Goal: Task Accomplishment & Management: Manage account settings

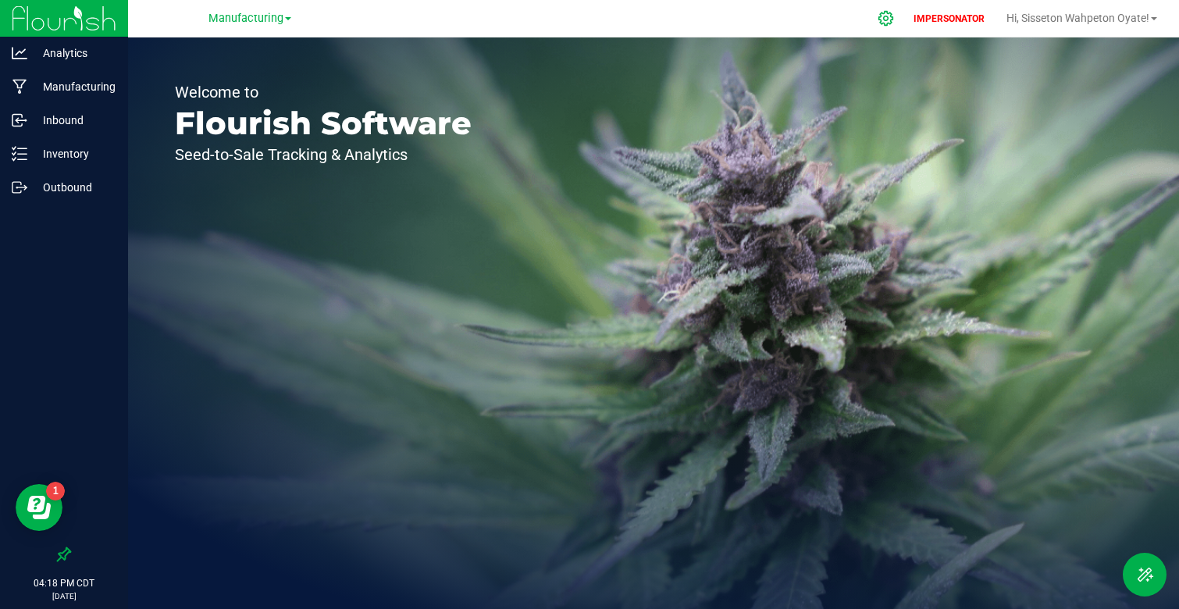
click at [885, 20] on icon at bounding box center [886, 18] width 15 height 15
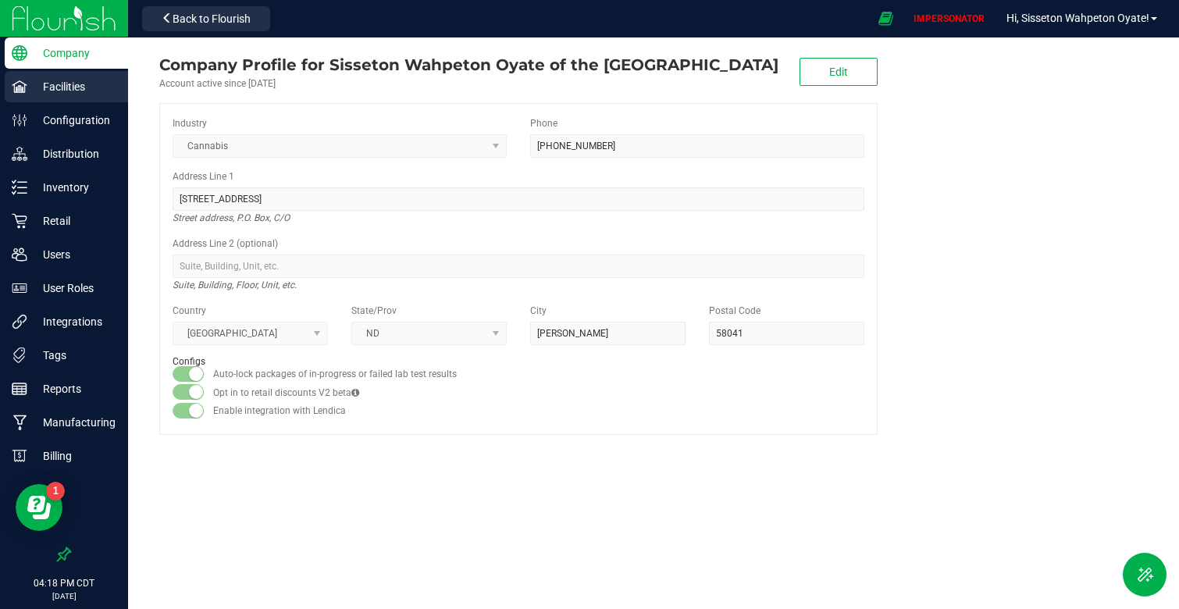
click at [91, 86] on p "Facilities" at bounding box center [74, 86] width 94 height 19
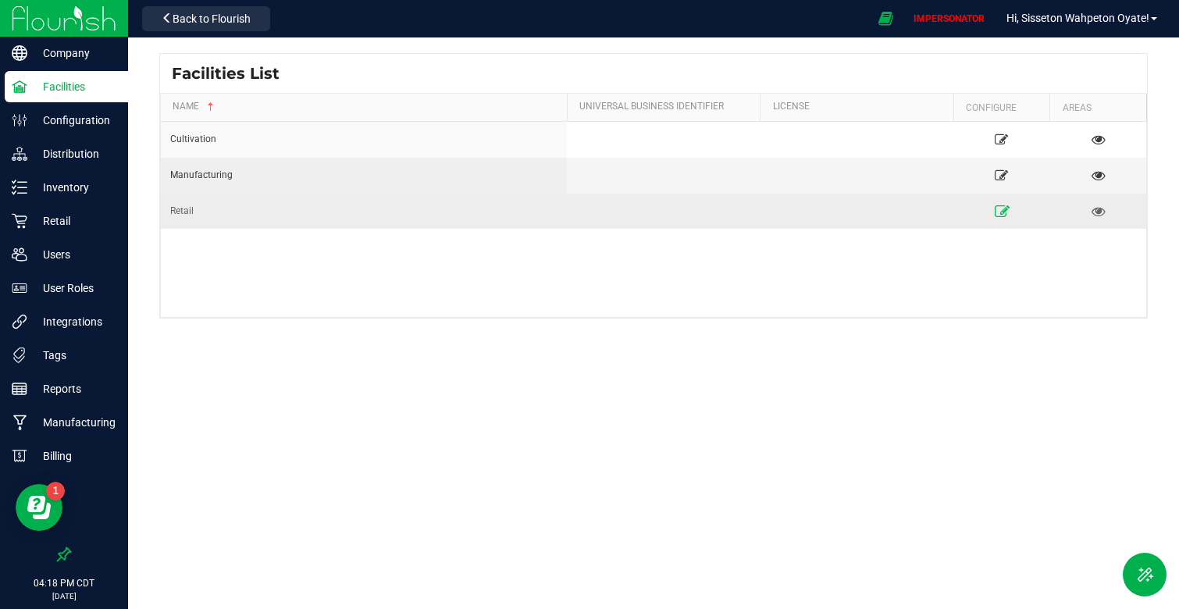
click at [1001, 211] on icon at bounding box center [1001, 210] width 15 height 11
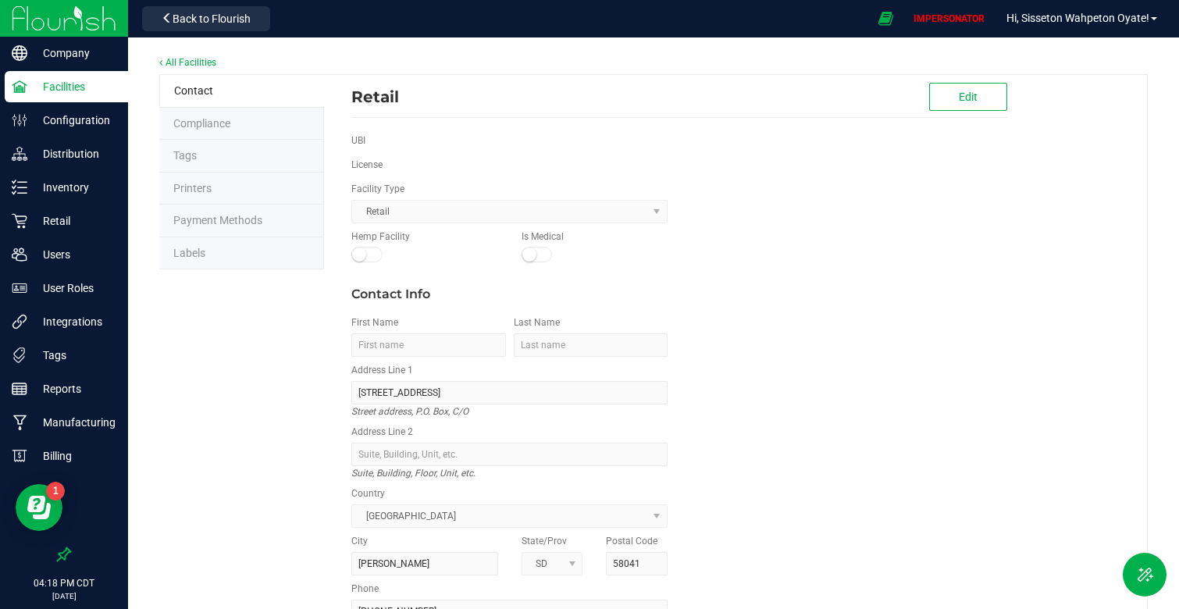
click at [211, 252] on li "Labels" at bounding box center [241, 253] width 165 height 33
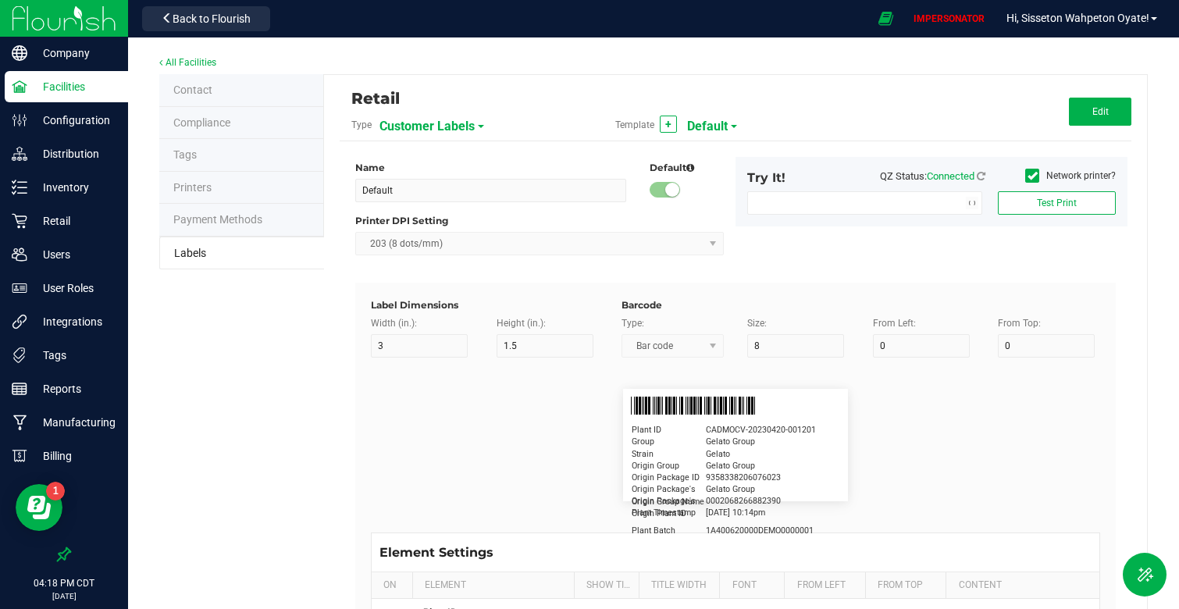
type input "2"
type input "3"
type input "20"
type input "5"
type input "Customer"
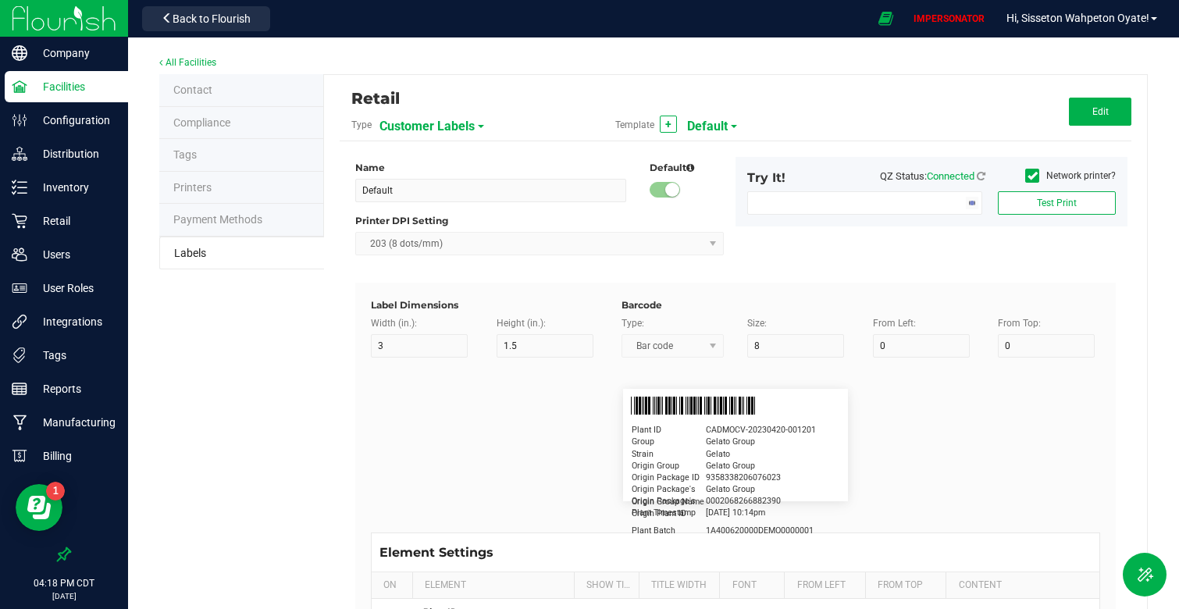
type input "15"
type input "5"
type input "[PERSON_NAME]"
type input "Product"
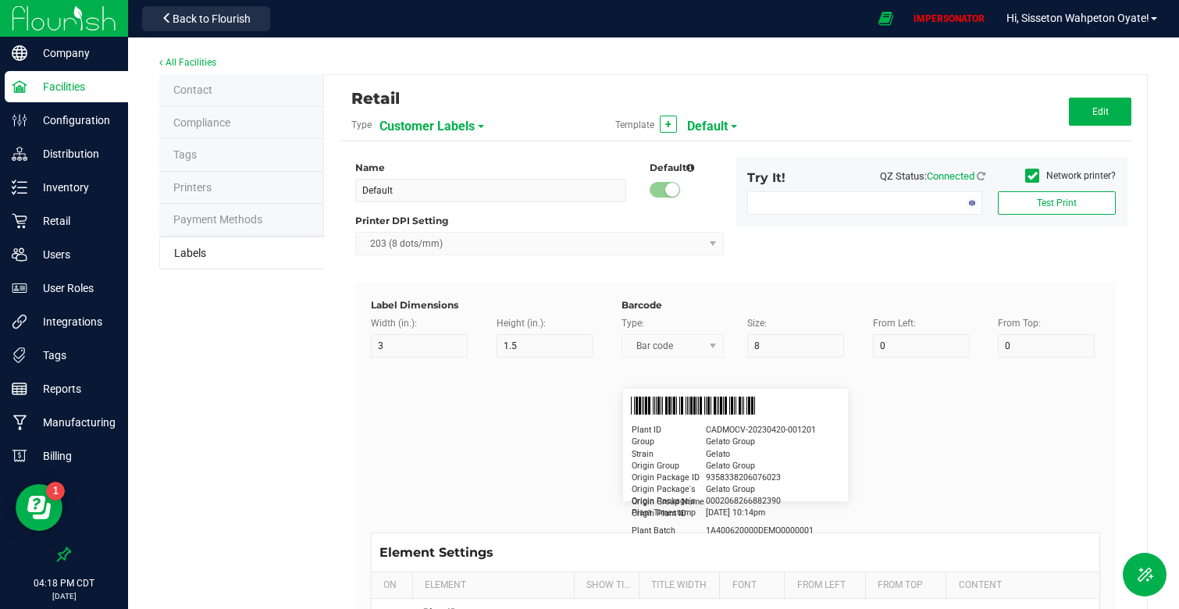
type input "15"
type input "5"
type input "10"
type input "GSC Oil Tincture"
type input "Qty"
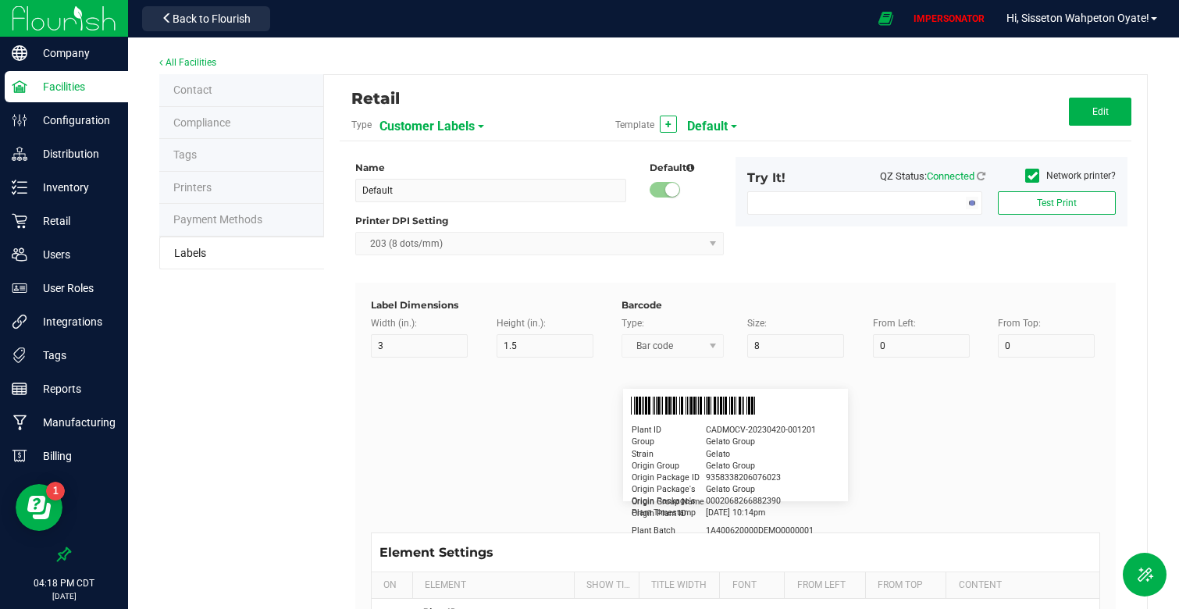
type input "5"
type input "15"
type input "3 ea"
type input "Expiration Date"
type input "15"
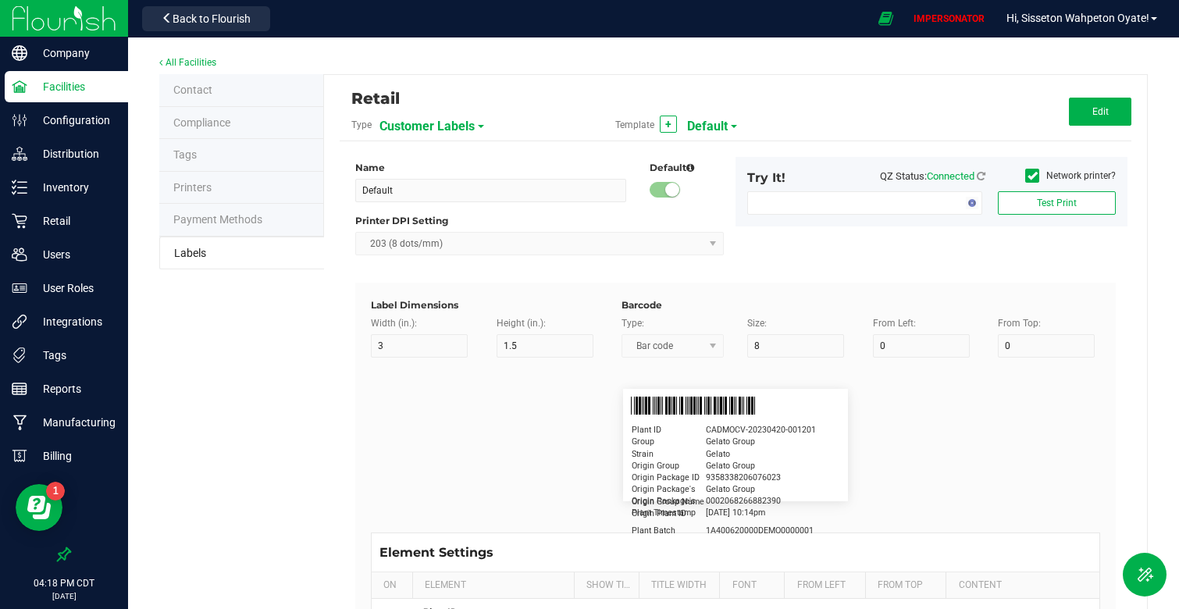
type input "5"
type input "25"
type input "[DATE] 1:17 pm"
type input "Lot Number"
type input "15"
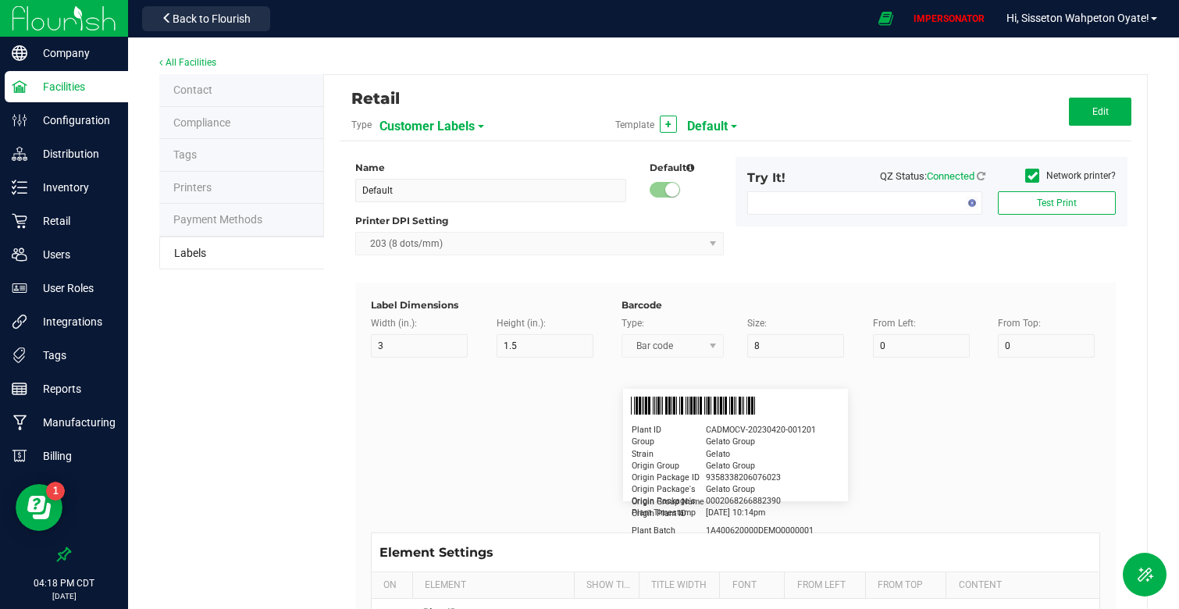
type input "5"
type input "20"
type input "LOTPXGDP-0912"
type input "Facility License"
type input "15"
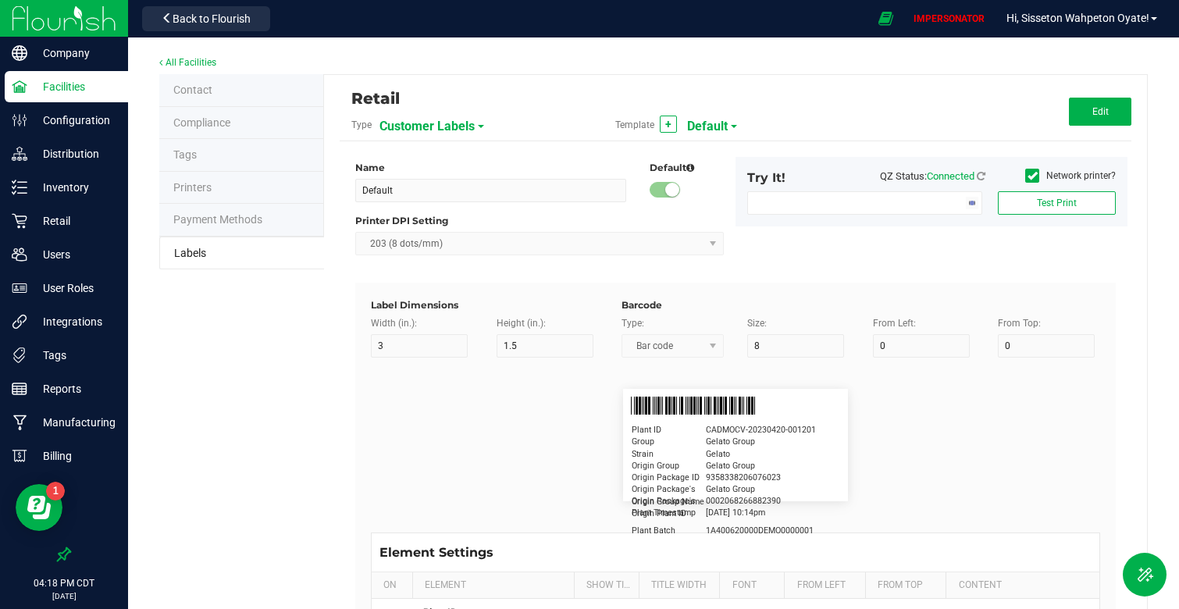
type input "5"
type input "37"
type input "1234567890"
type input "THC"
type input "15"
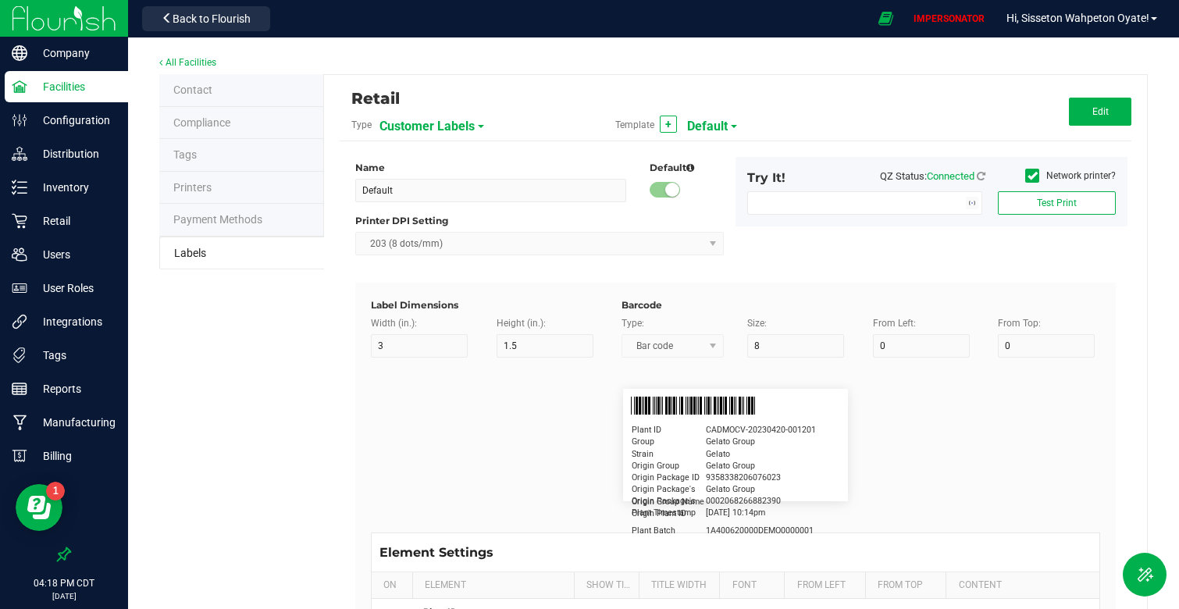
type input "5"
type input "44"
type input "%"
type input "CBD"
type input "15"
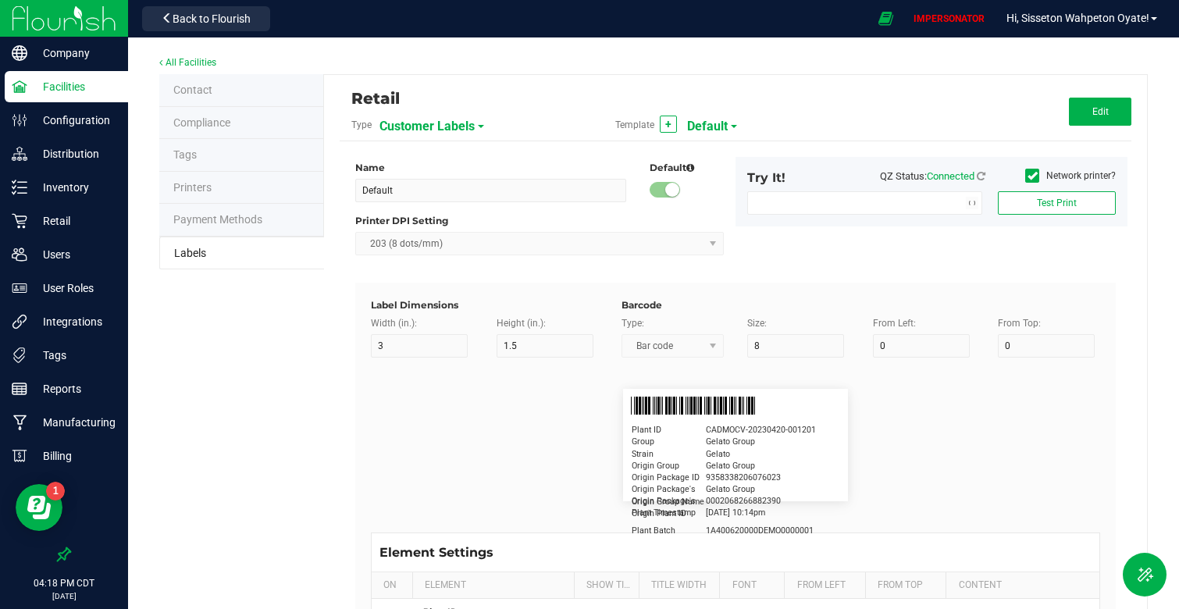
type input "5"
type input "47"
type input "%"
type input "Allergy Warning"
type input "15"
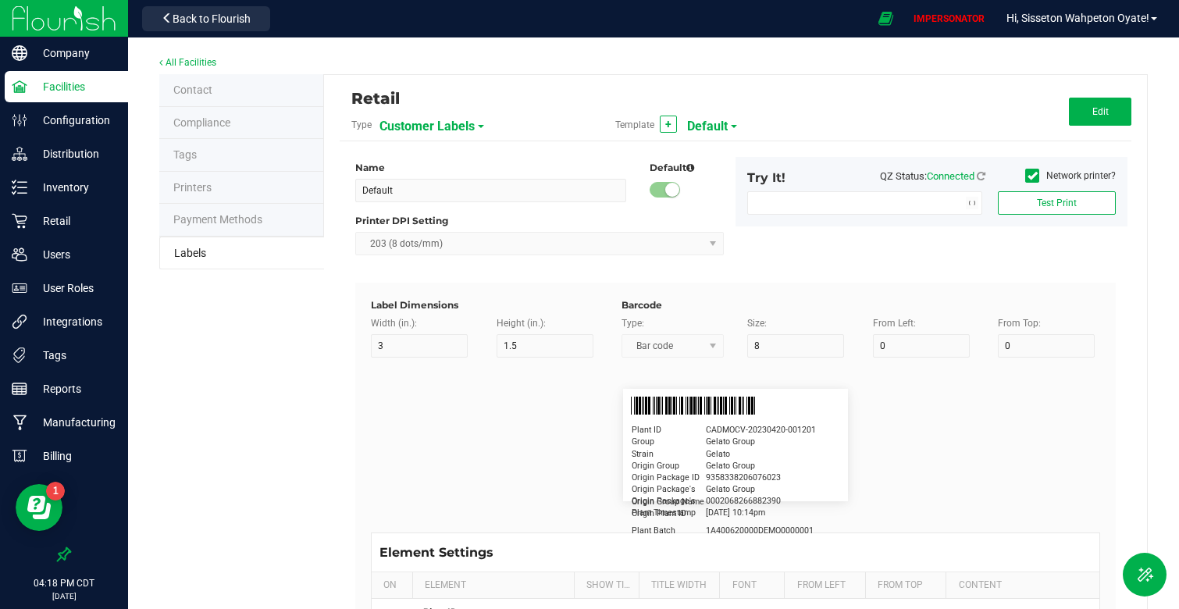
type input "5"
type input "33"
type input "[MEDICAL_DATA]"
type input "Creation Date"
type input "15"
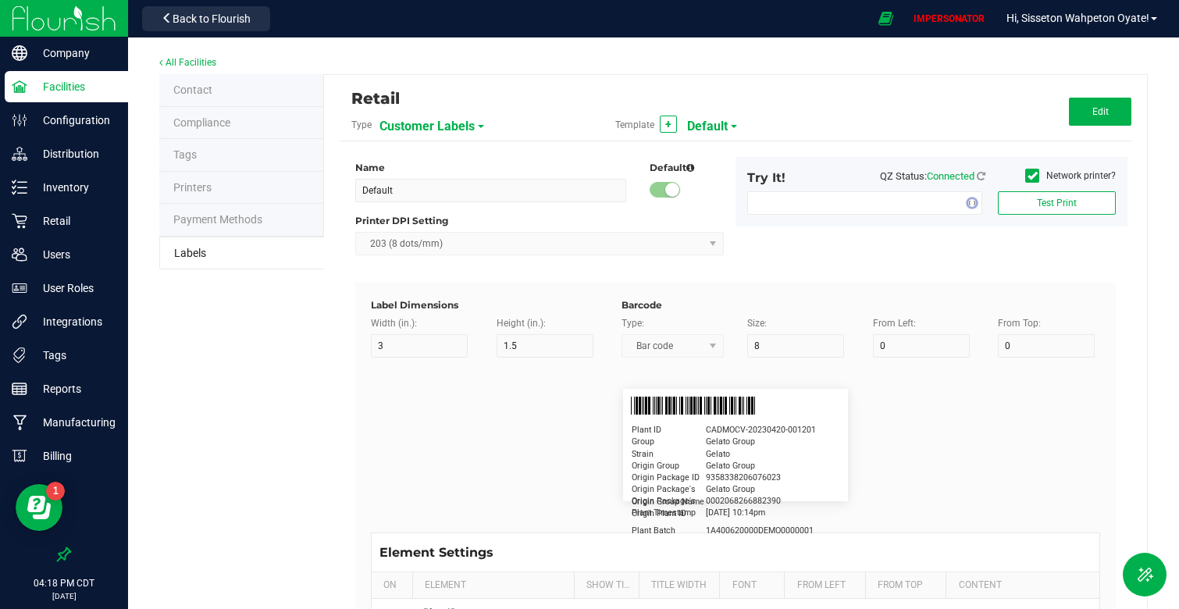
type input "5"
type input "29"
type input "[DATE] 1:17 pm"
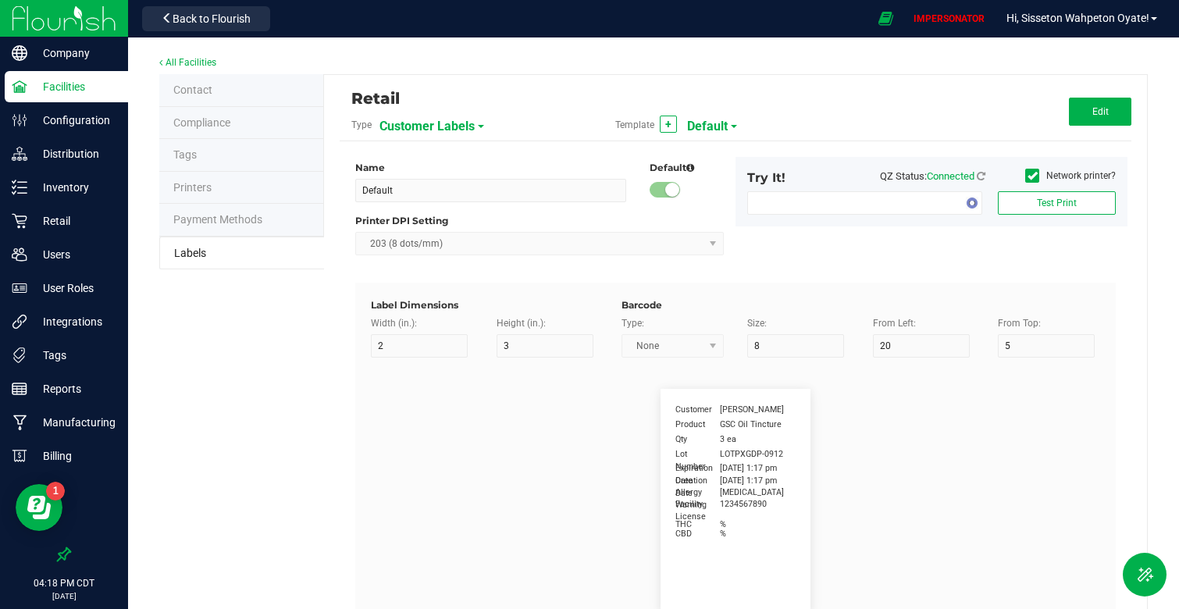
click at [458, 128] on span "Customer Labels" at bounding box center [427, 126] width 95 height 27
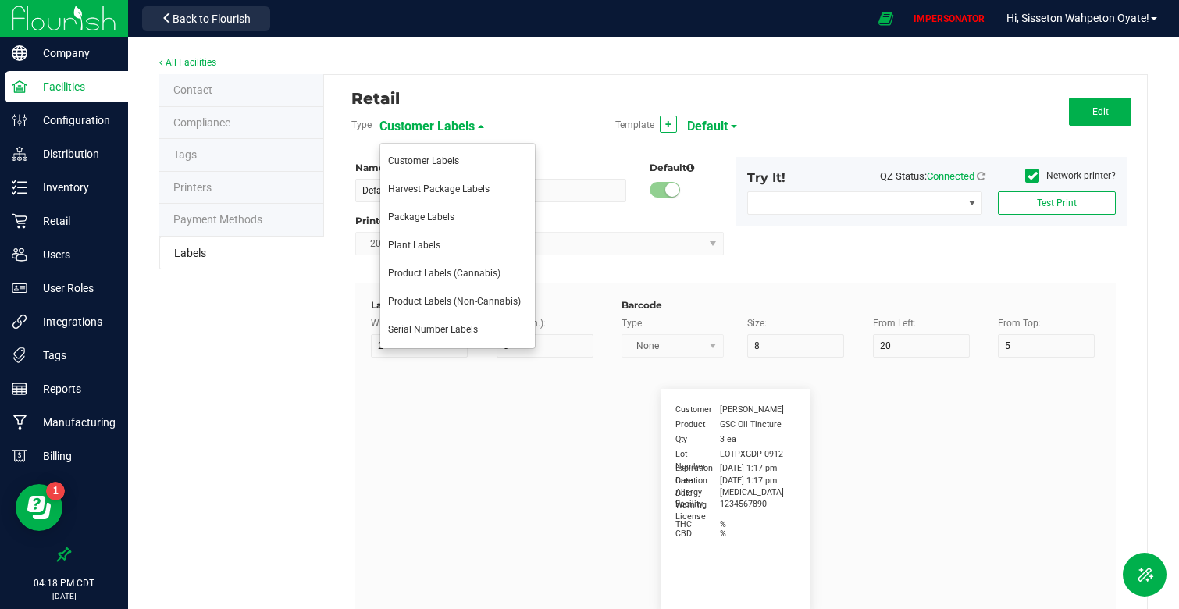
click at [493, 482] on flourish-label-viewer "Customer [PERSON_NAME] Product GSC Oil Tincture Qty 3 ea Expiration Date [DATE]…" at bounding box center [735, 501] width 729 height 225
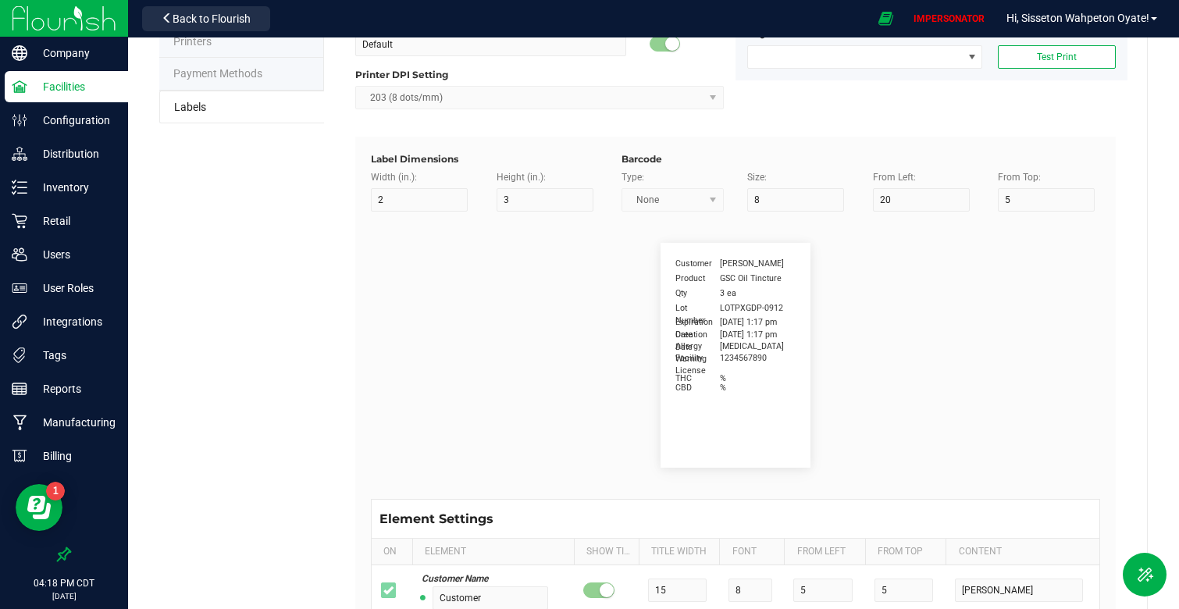
scroll to position [148, 0]
click at [686, 358] on span "Allergy Warning" at bounding box center [698, 350] width 45 height 25
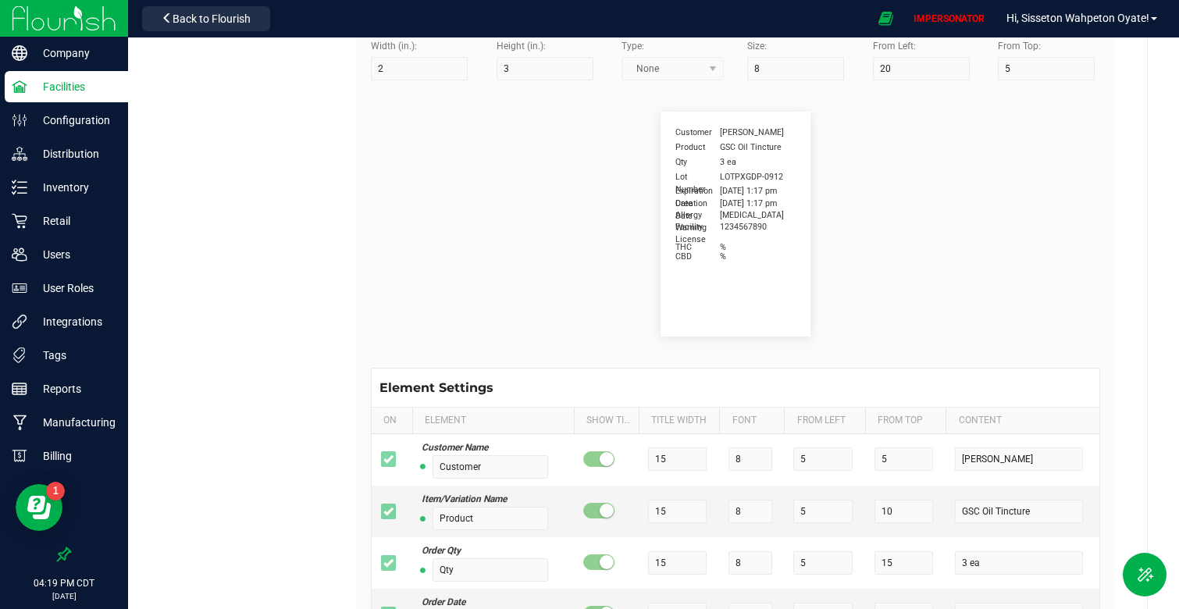
scroll to position [275, 0]
click at [729, 137] on span "[PERSON_NAME]" at bounding box center [752, 135] width 64 height 12
drag, startPoint x: 722, startPoint y: 134, endPoint x: 781, endPoint y: 134, distance: 58.6
click at [780, 134] on span "[PERSON_NAME]" at bounding box center [752, 135] width 64 height 12
drag, startPoint x: 714, startPoint y: 152, endPoint x: 815, endPoint y: 148, distance: 100.9
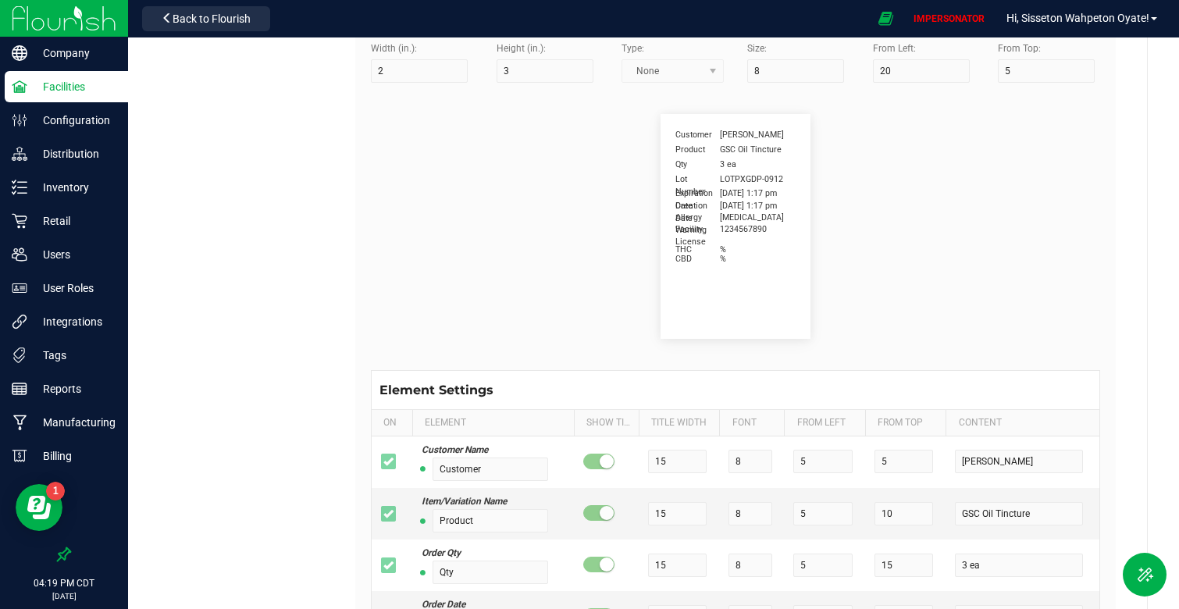
click at [815, 148] on flourish-label-viewer "Customer [PERSON_NAME] Product GSC Oil Tincture Qty 3 ea Expiration Date [DATE]…" at bounding box center [735, 226] width 729 height 225
click at [738, 166] on div "Customer [PERSON_NAME] Product GSC Oil Tincture Qty 3 ea Expiration Date [DATE]…" at bounding box center [736, 226] width 150 height 225
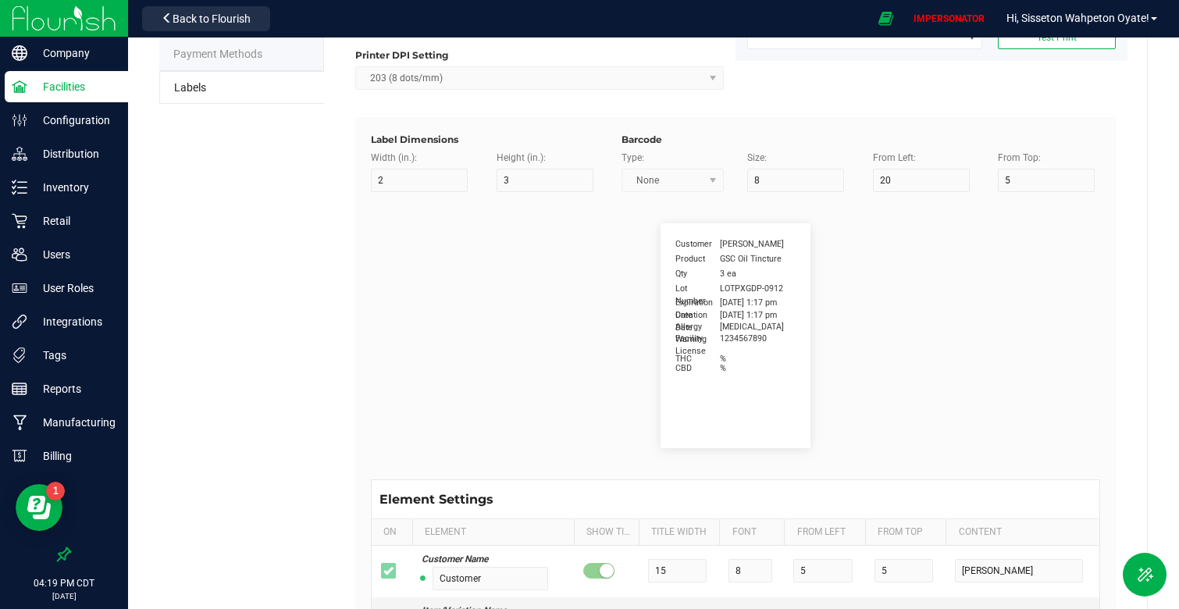
scroll to position [0, 0]
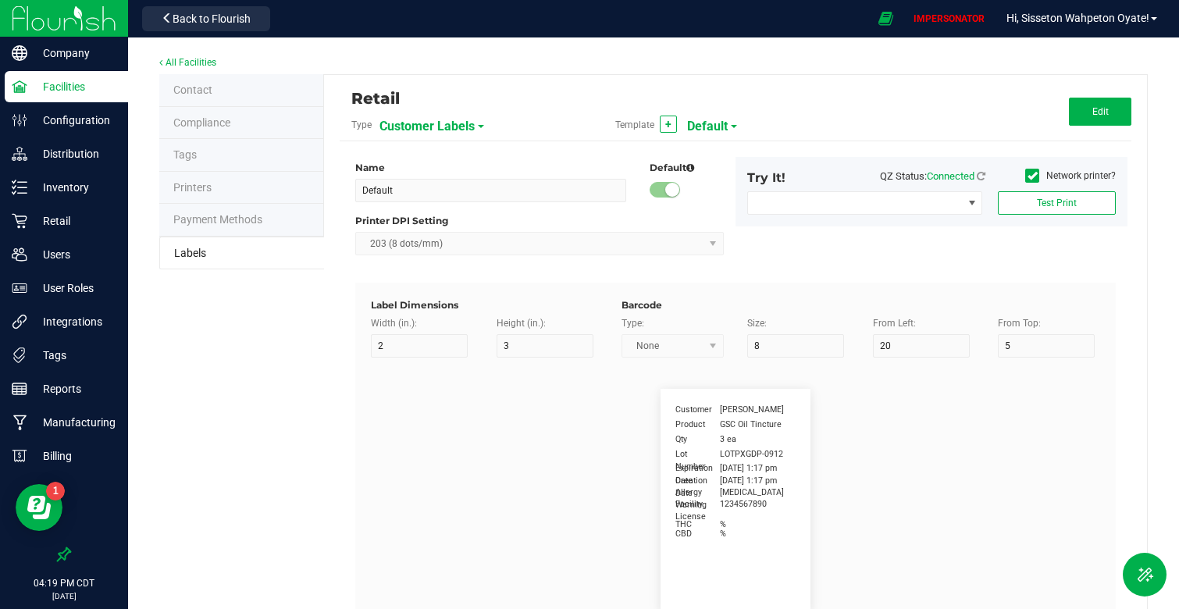
click at [440, 123] on span "Customer Labels" at bounding box center [427, 126] width 95 height 27
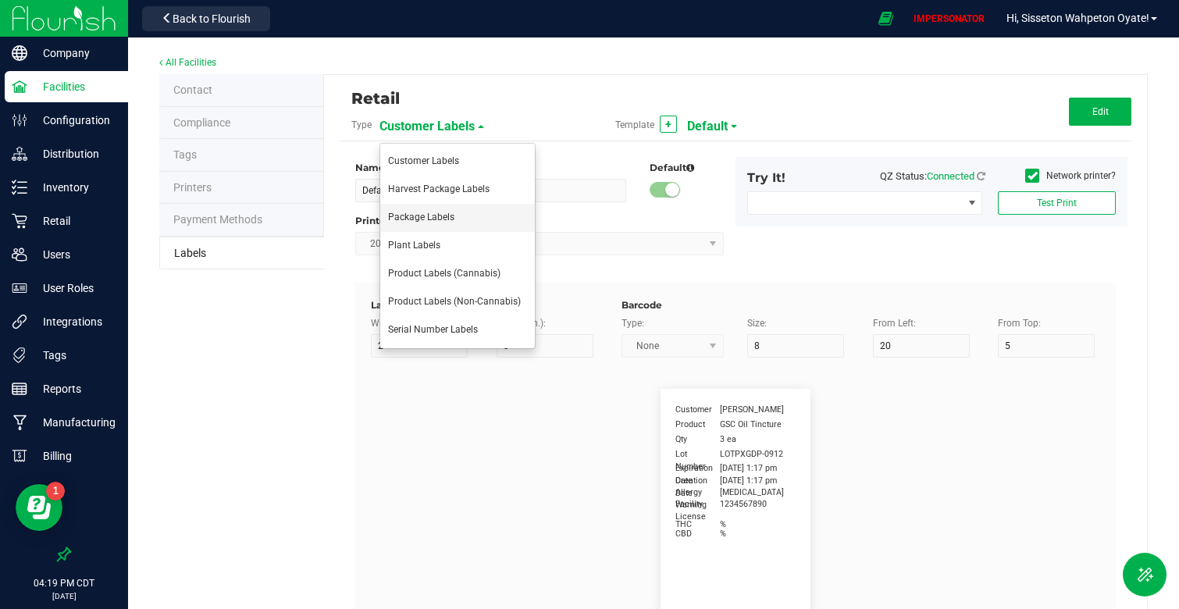
click at [430, 225] on li "Package Labels" at bounding box center [457, 218] width 155 height 28
type input "SWO V1"
type input "5"
type input "40"
type input "Package ID"
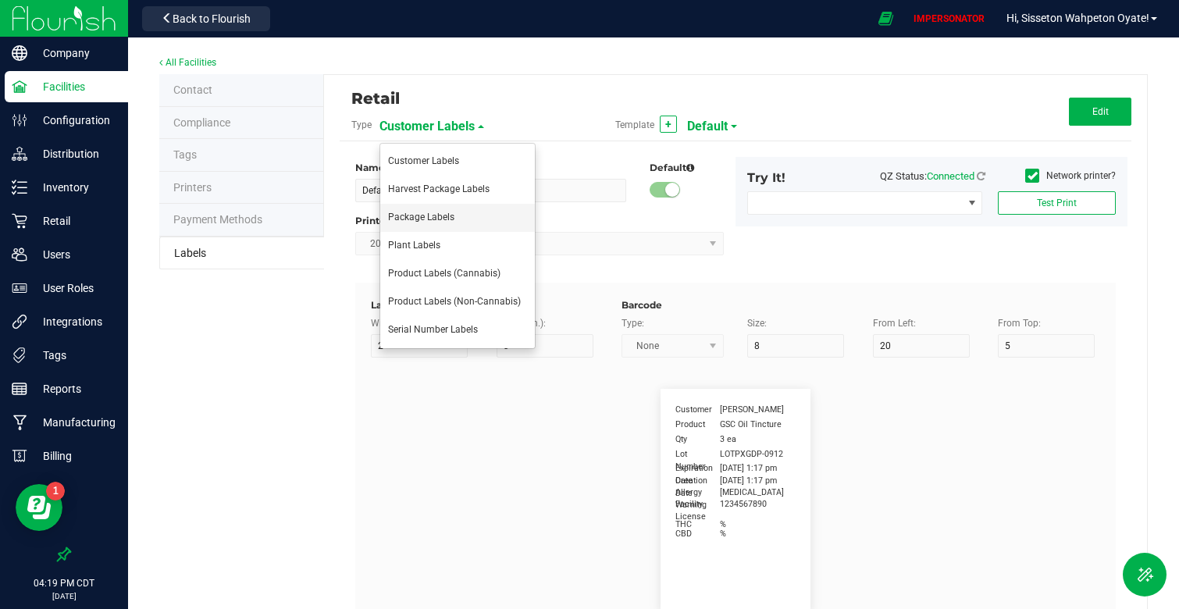
type input "25"
type input "10"
type input "CADMODS-20230420-096"
type input "SKU Name"
type input "25"
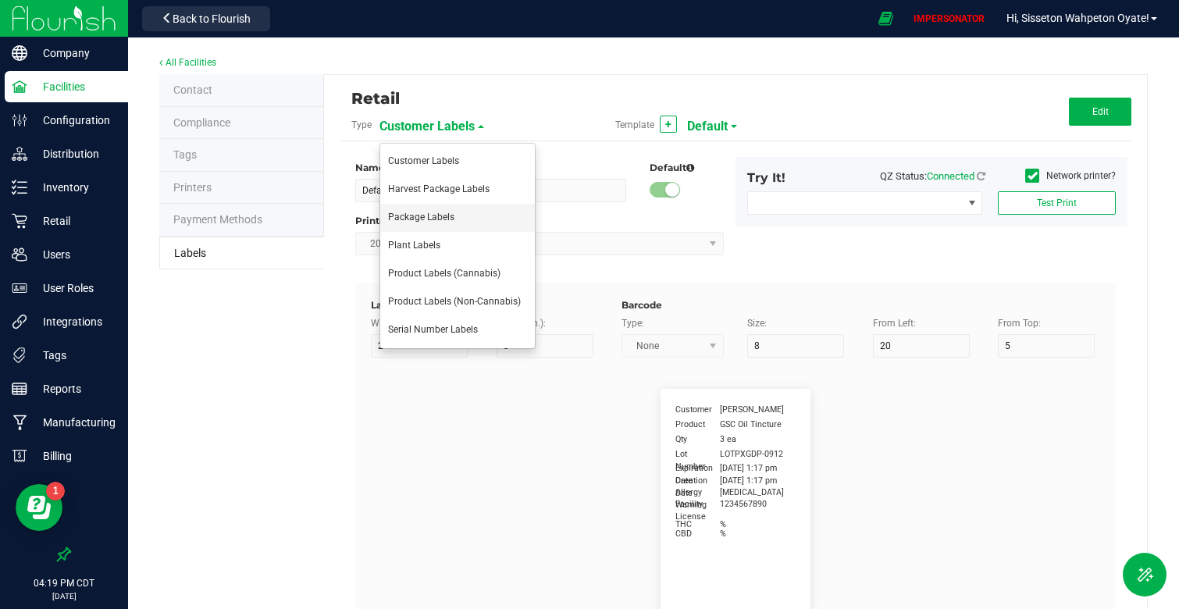
type input "10"
type input "Gelato Pen"
type input "Strain"
type input "25"
type input "10"
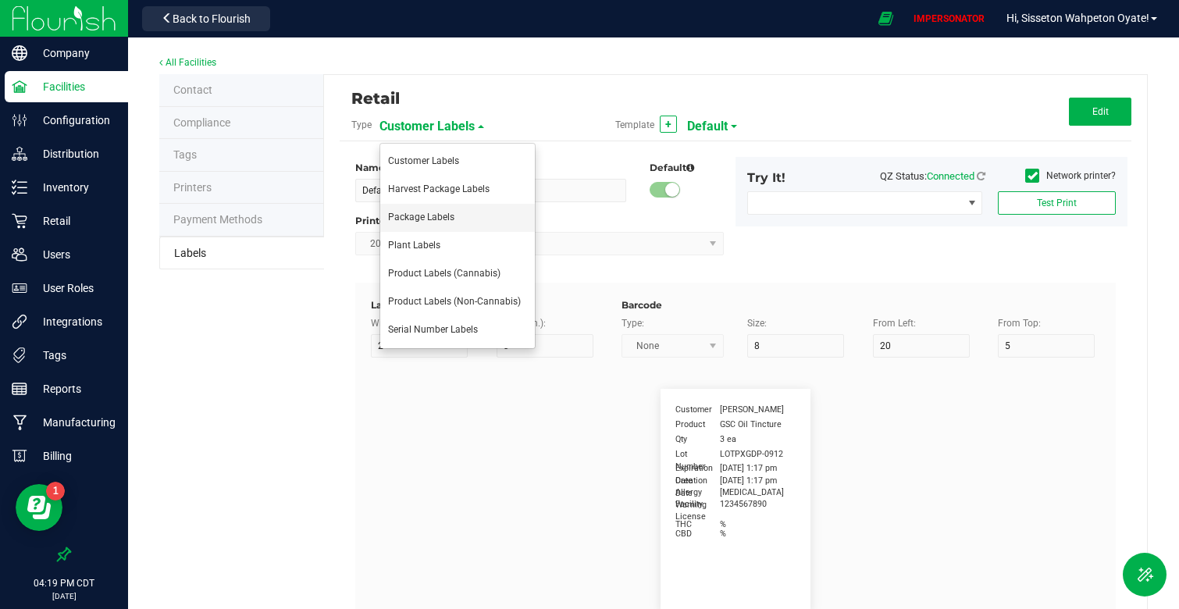
type input "Gelato"
type input "Size"
type input "25"
type input "10"
type input "20"
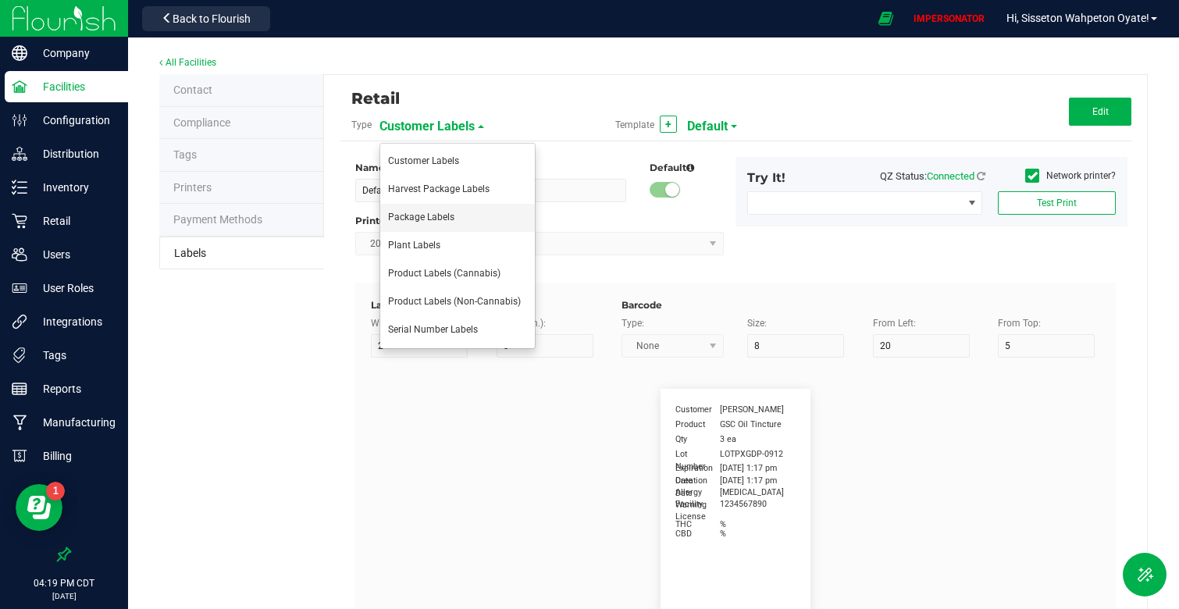
type input "44 ea"
type input "Package Date"
type input "25"
type input "10"
type input "25"
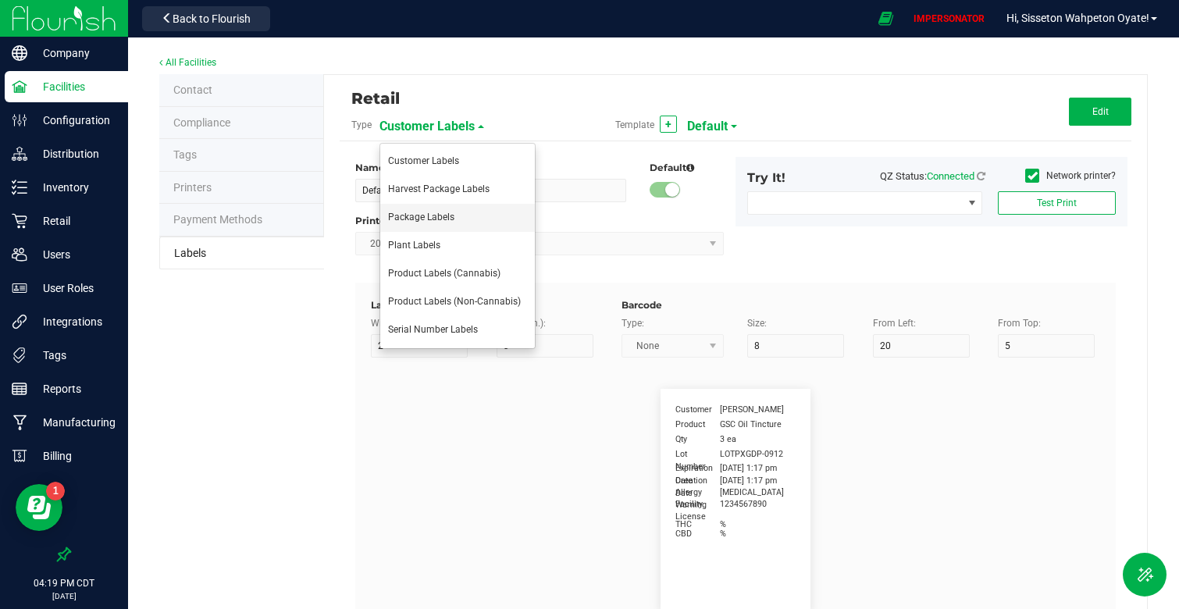
type input "[DATE] 10:14pm"
type input "Lot Number"
type input "25"
type input "10"
type input "30"
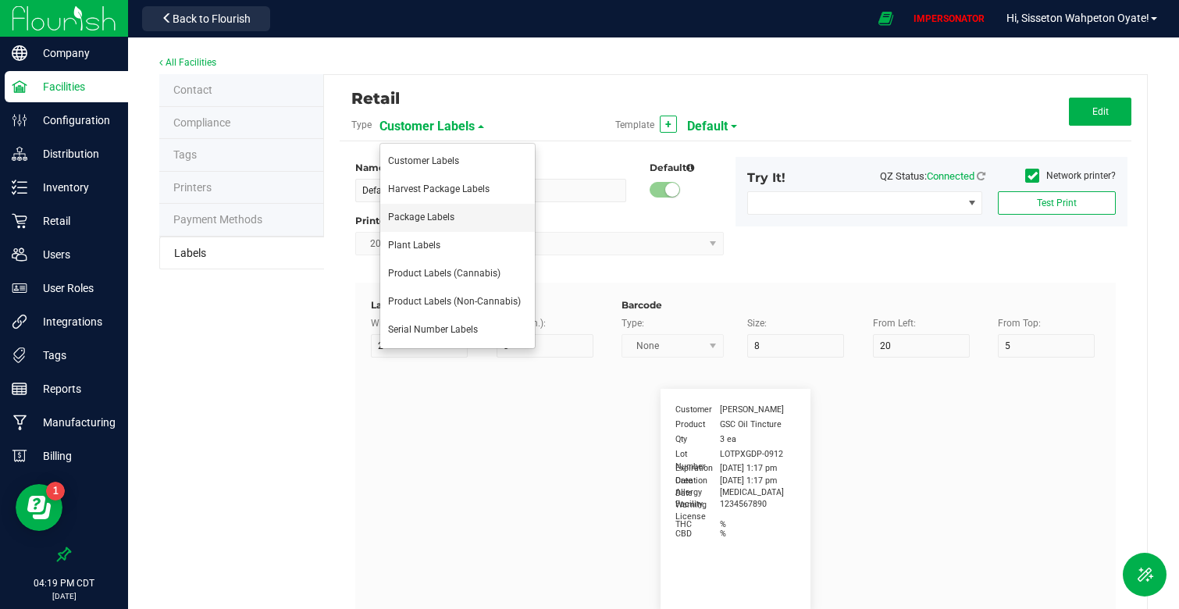
type input "LOT918234"
type input "Ref Field 1"
type input "25"
type input "10"
type input "35"
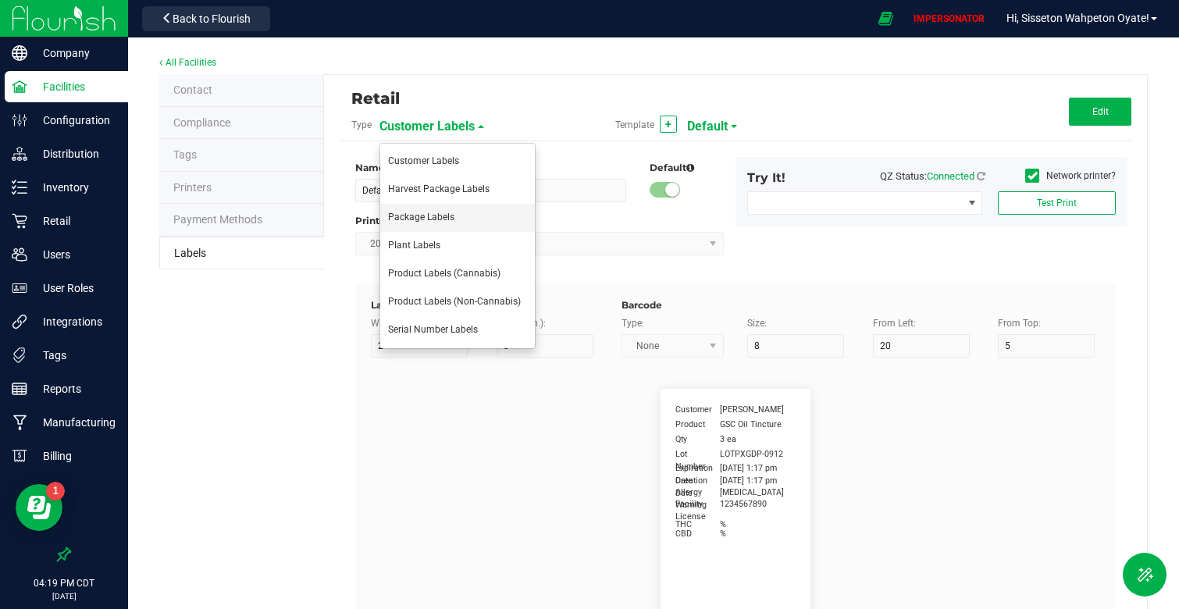
type input "Ref Field 1 Value"
type input "THC %"
type input "25"
type input "10"
type input "35"
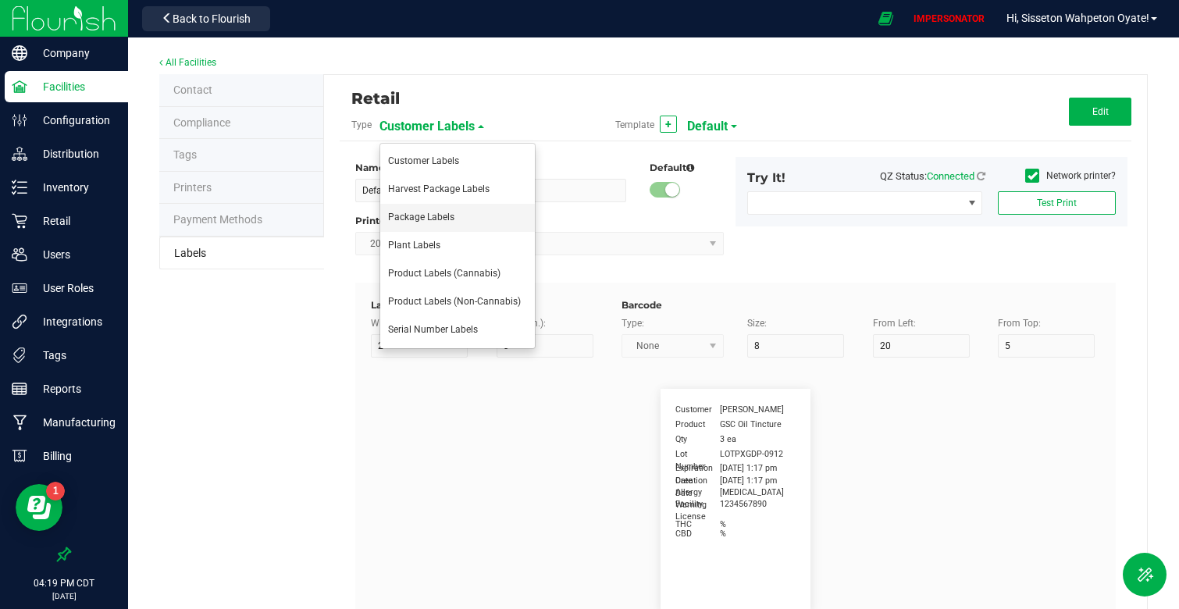
type input "28.03 %"
type input "CBD %"
type input "25"
type input "10"
type input "35"
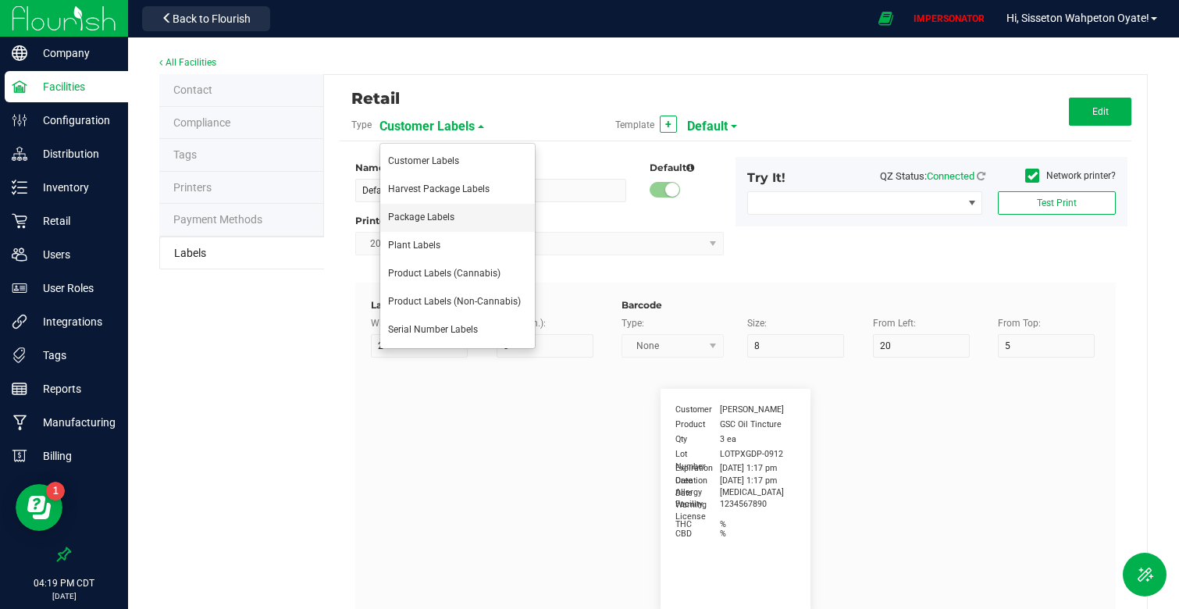
type input "27.43 %"
type input "Allergy Warning"
type input "10"
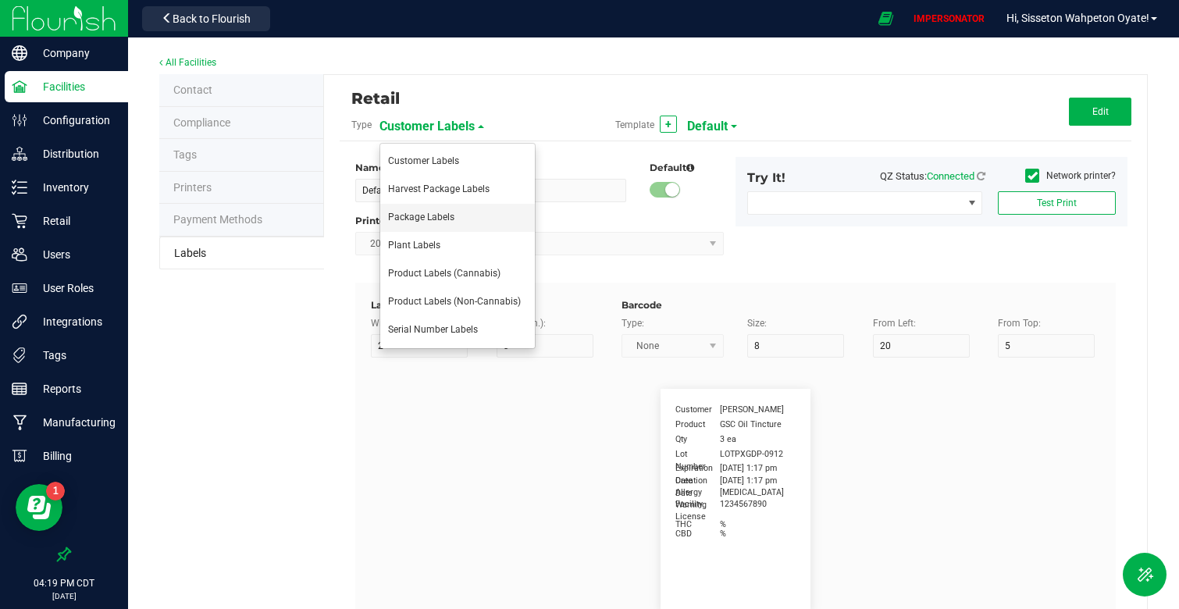
type input "10"
type input "Editable text field"
type input "SKU"
type input "25"
type input "10"
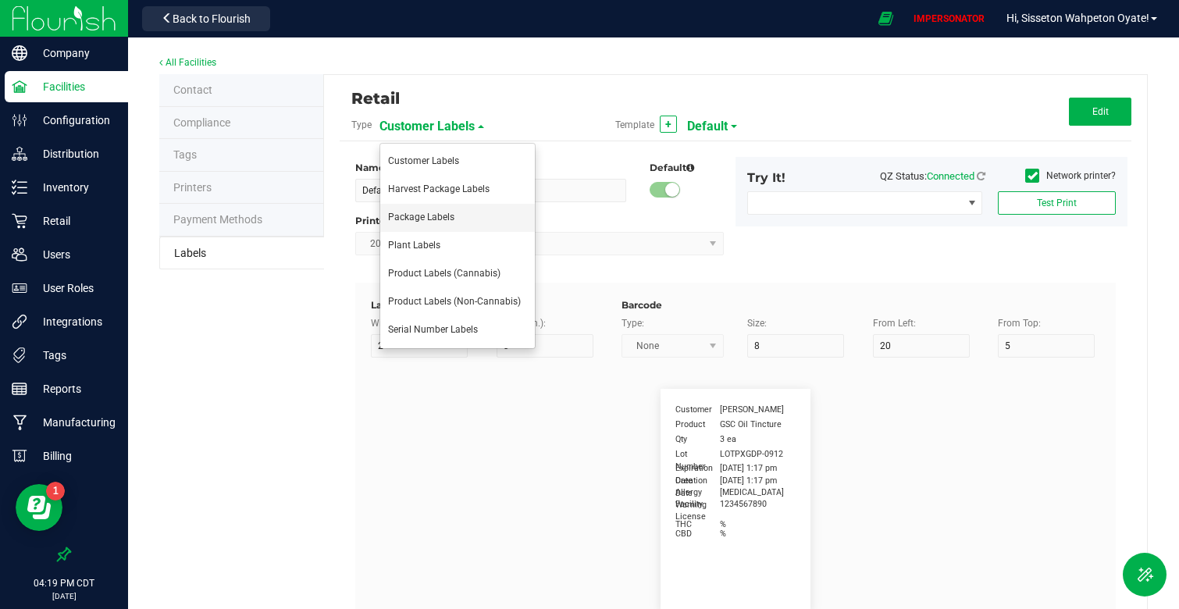
type input "30"
type input "42P017"
type input "Ref Field 2"
type input "25"
type input "10"
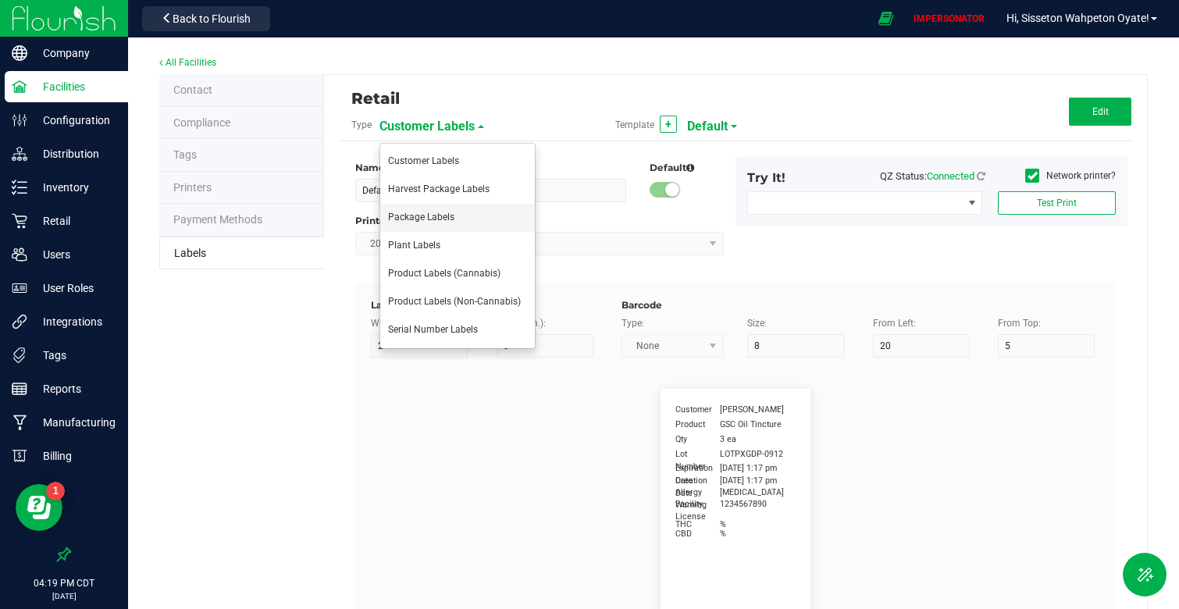
type input "35"
type input "Ref Field 2 Value"
type input "Ref Field 3"
type input "25"
type input "10"
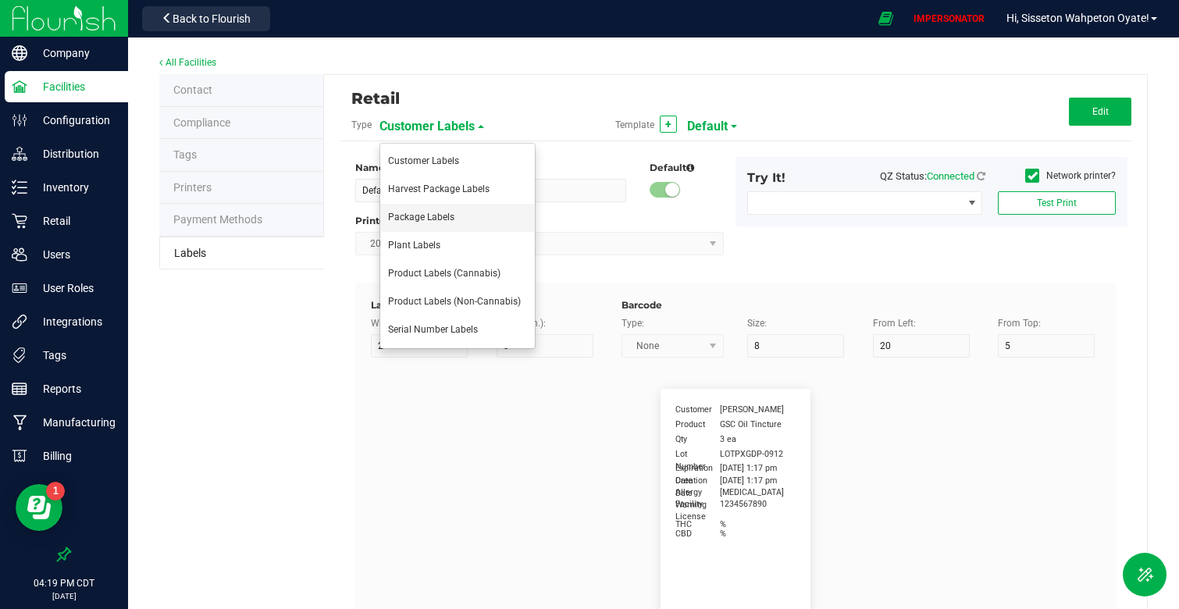
type input "35"
type input "Ref Field 3 Value"
type input "Item Ref Field 1"
type input "25"
type input "10"
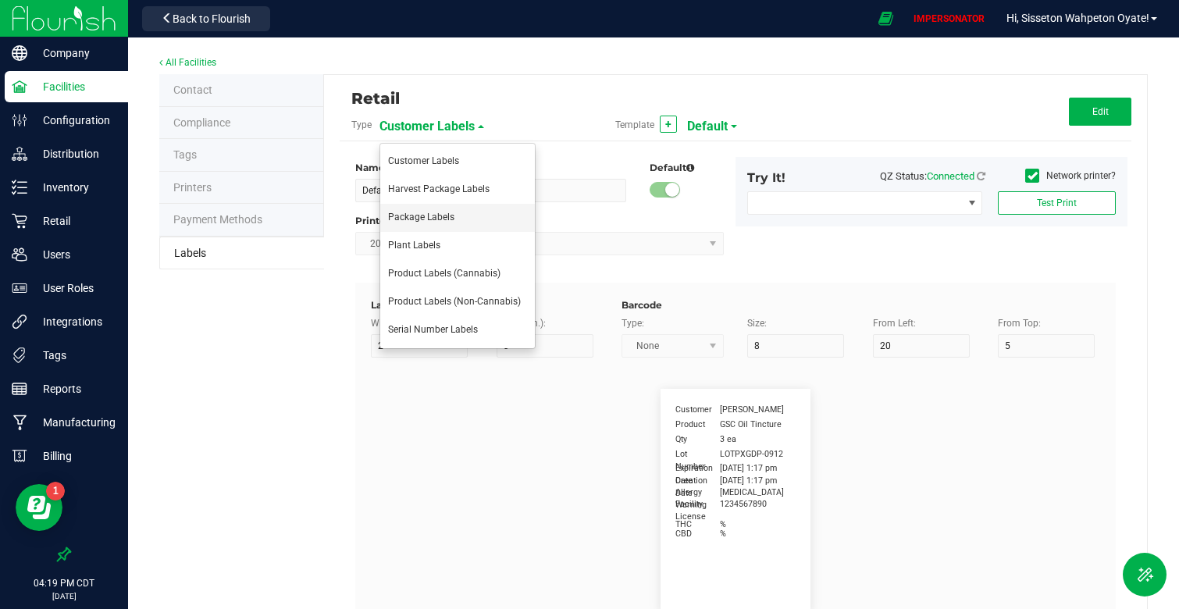
type input "35"
type input "Item Ref Field 1 Value"
type input "Item Ref Field 2"
type input "25"
type input "10"
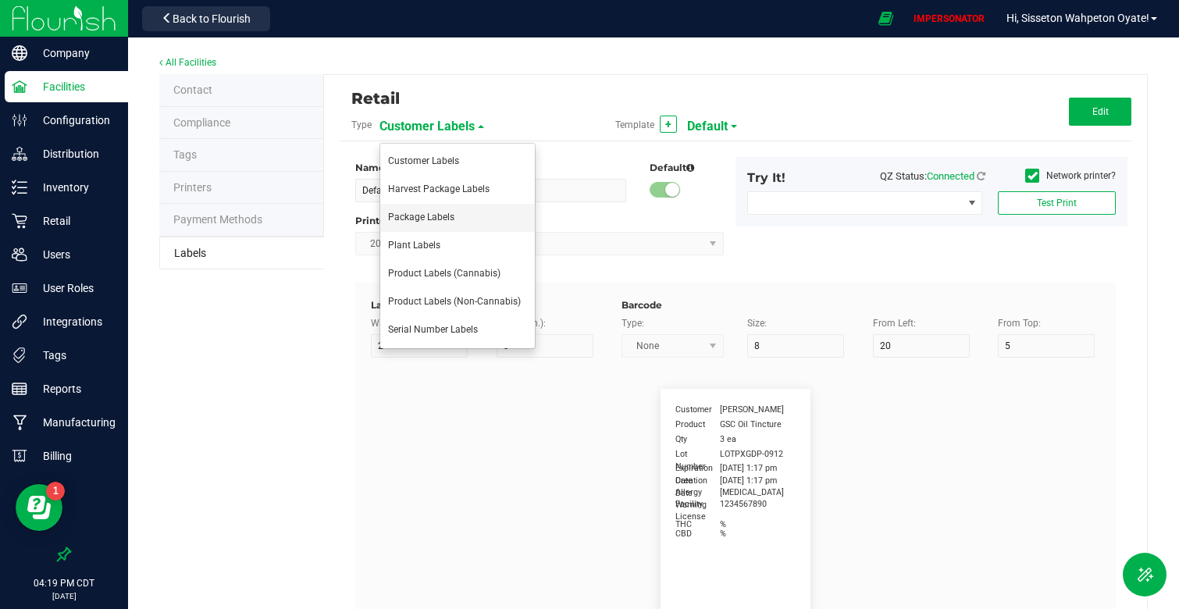
type input "35"
type input "Item Ref Field 2 Value"
type input "Item Ref Field 3"
type input "25"
type input "10"
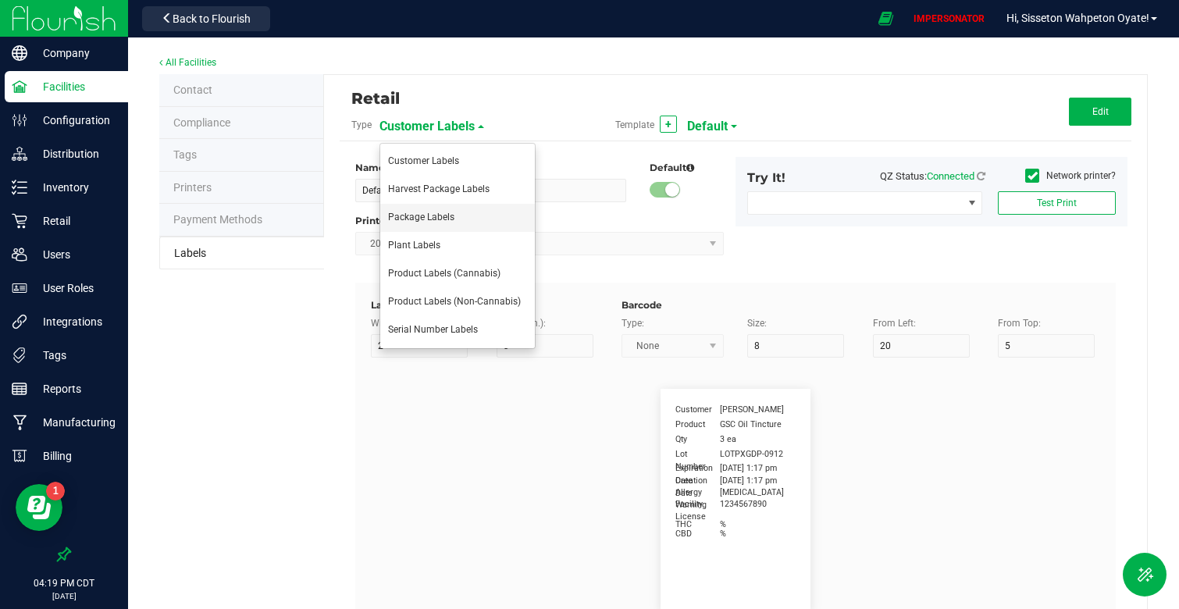
type input "35"
type input "Item Ref Field 3 Value"
type input "Item Ref Field 4"
type input "25"
type input "10"
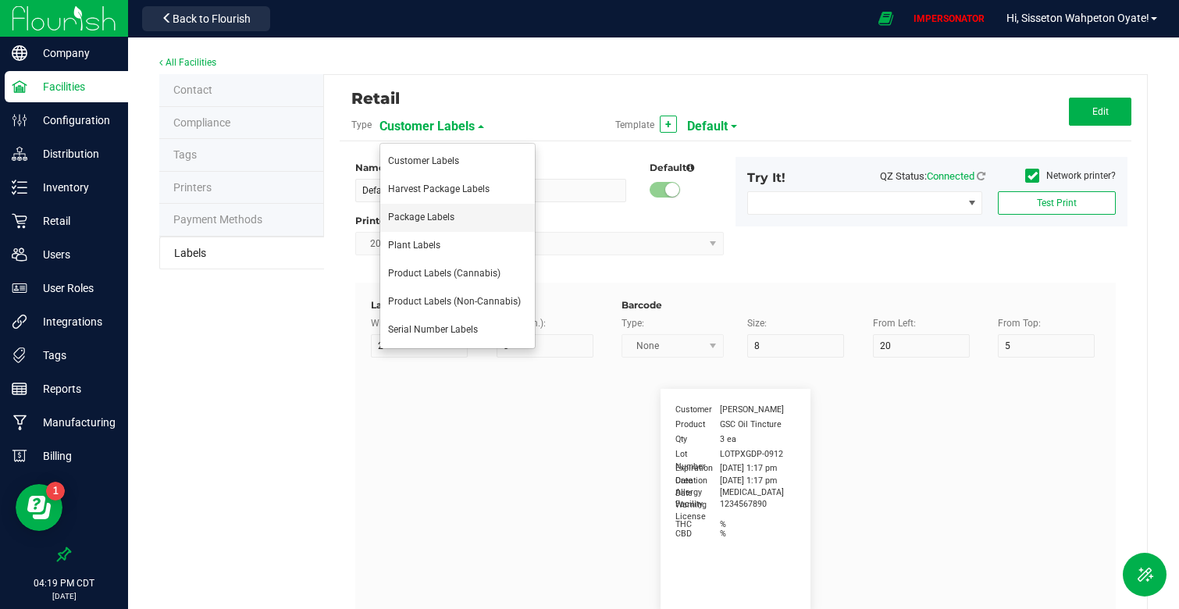
type input "35"
type input "Item Ref Field 4 Value"
type input "Item Ref Field 5"
type input "25"
type input "10"
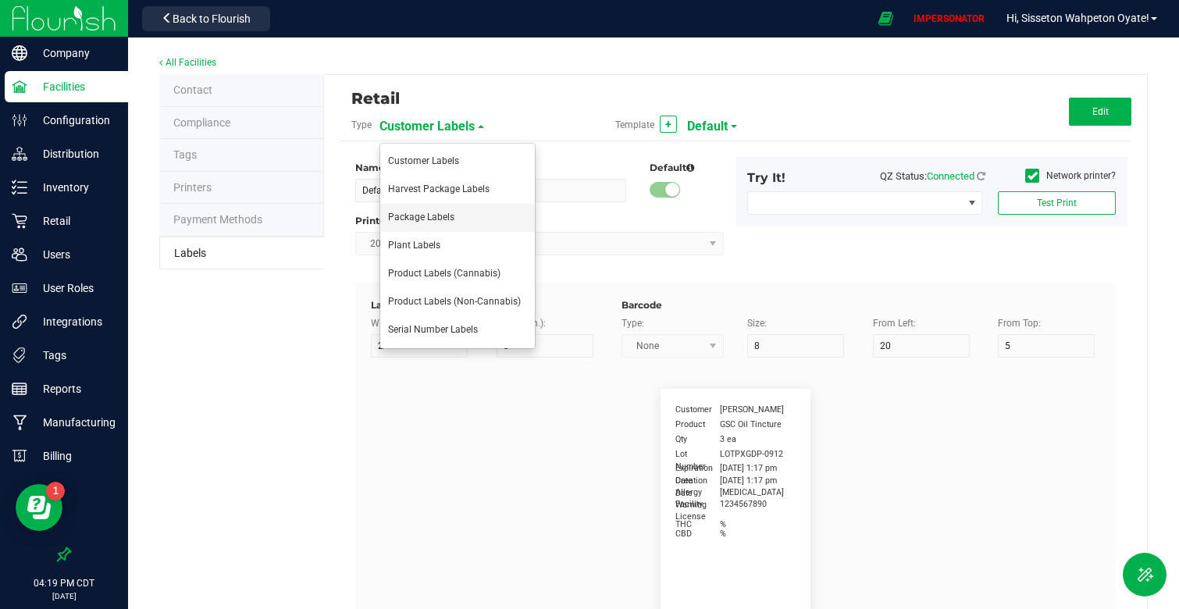
type input "35"
type input "Item Ref Field 5 Value"
type input "NDC Number"
type input "25"
type input "10"
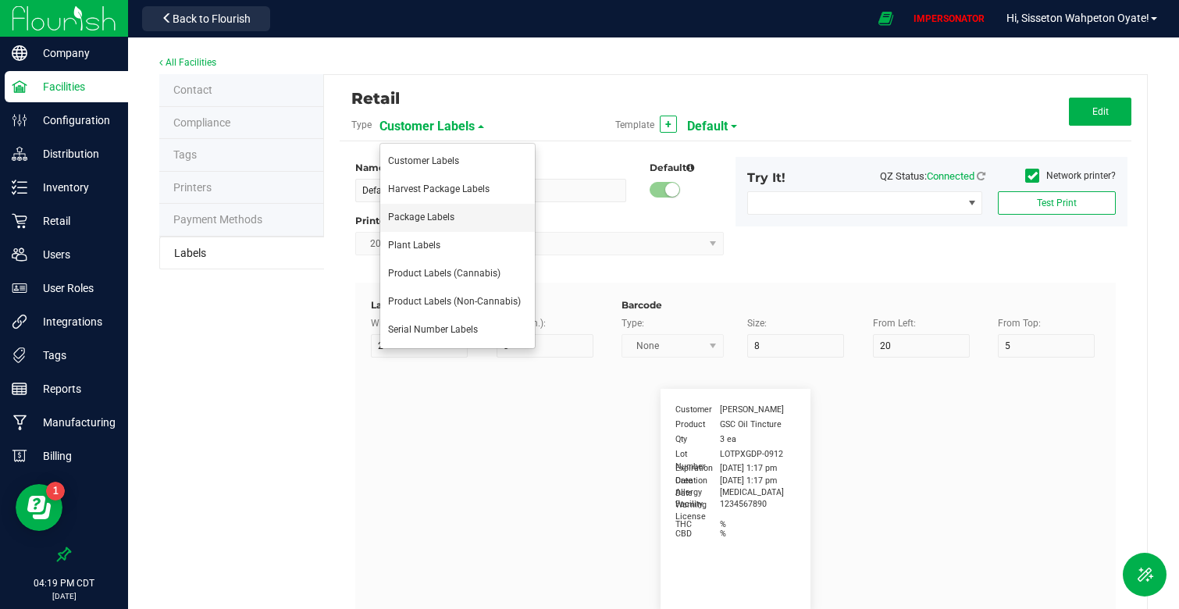
type input "35"
type input "[PHONE_NUMBER]"
type input "Number of Servings"
type input "25"
type input "10"
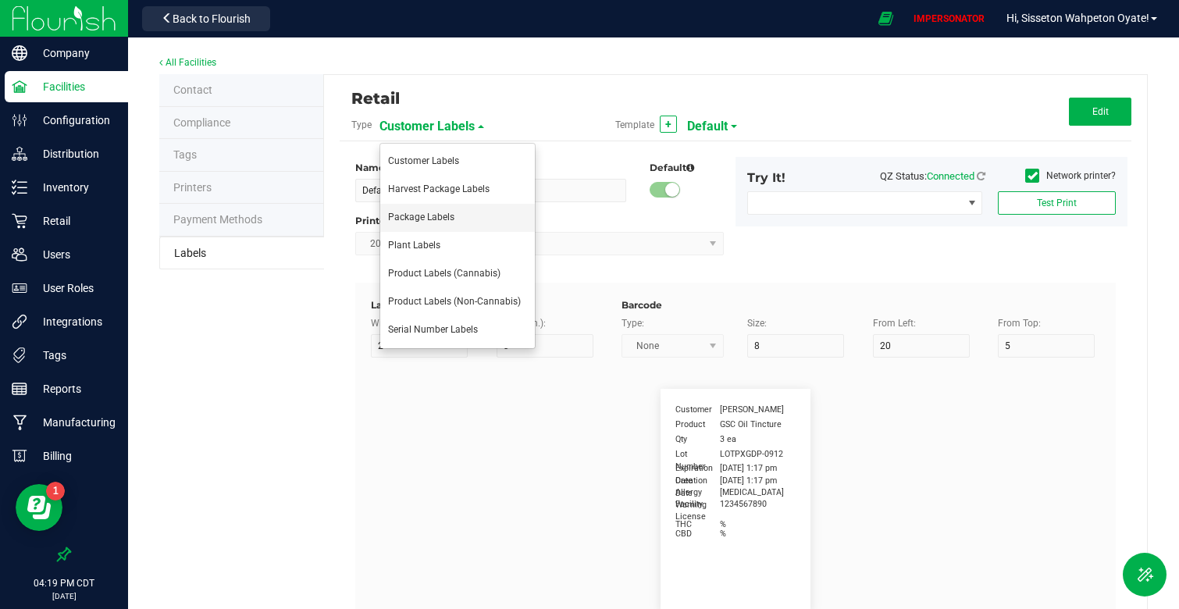
type input "35"
type input "4 servings/item"
type input "Serving Size"
type input "25"
type input "10"
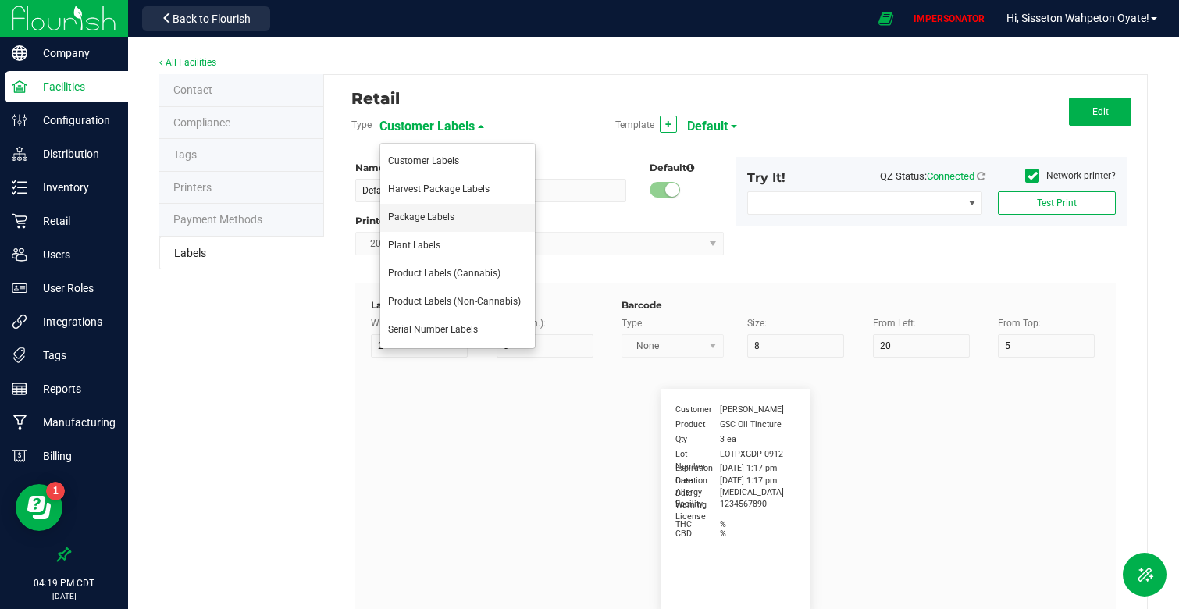
type input "35"
type input "1 cup"
type input "Serving Size (Grams)"
type input "25"
type input "10"
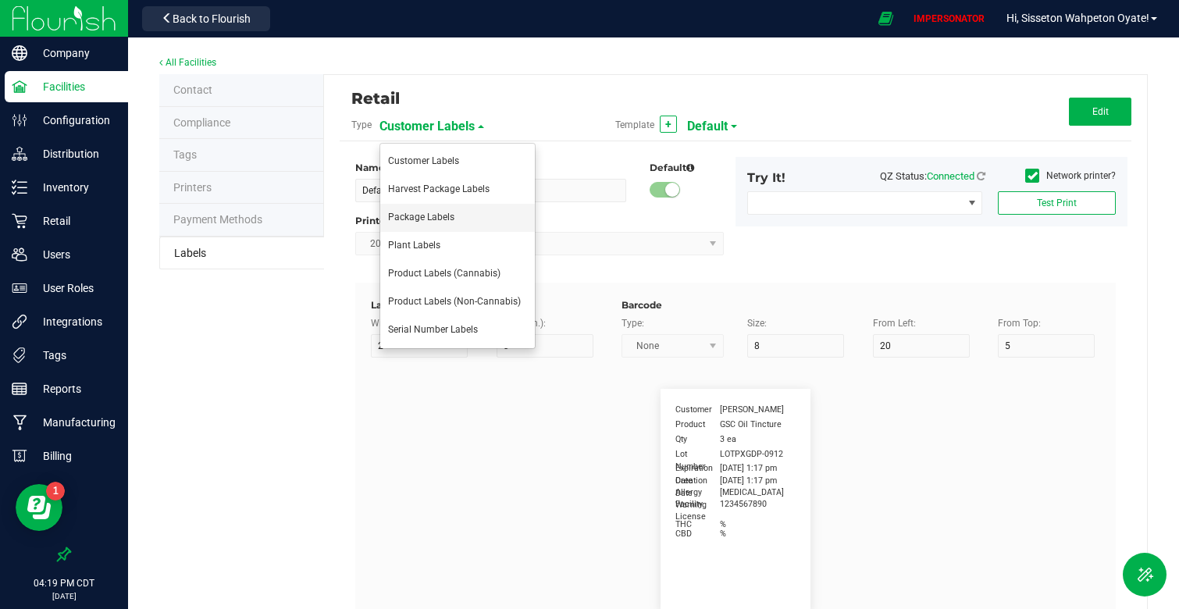
type input "35"
type input "4 g"
type input "Item Ingredients"
type input "25"
type input "10"
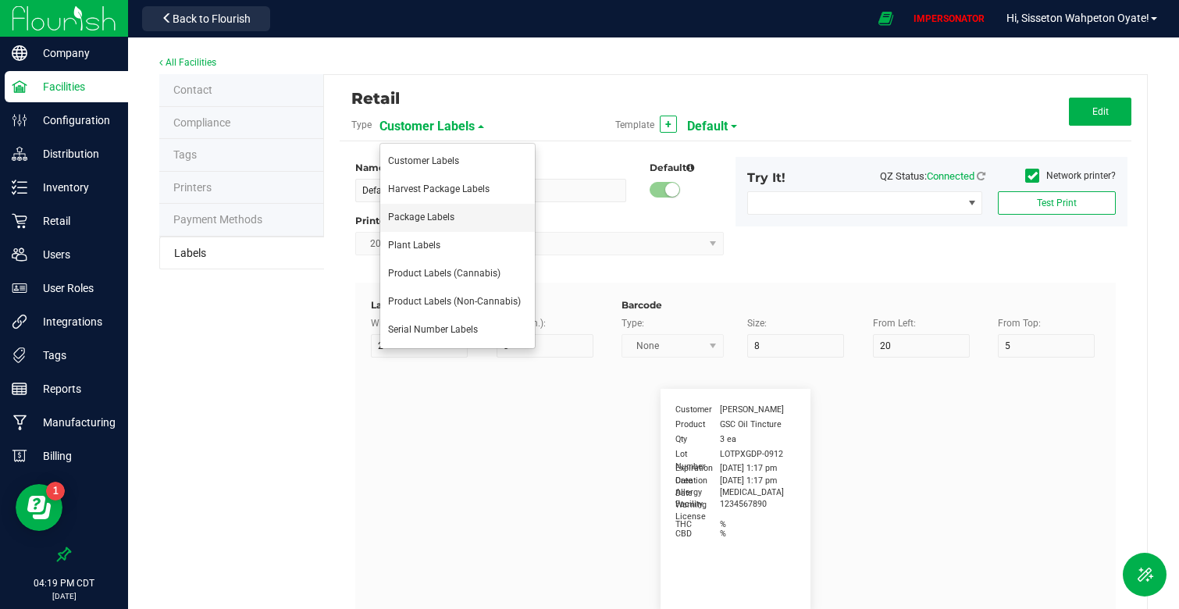
type input "35"
type input "Ingredient one, ingredient two"
type input "Allergens"
type input "25"
type input "10"
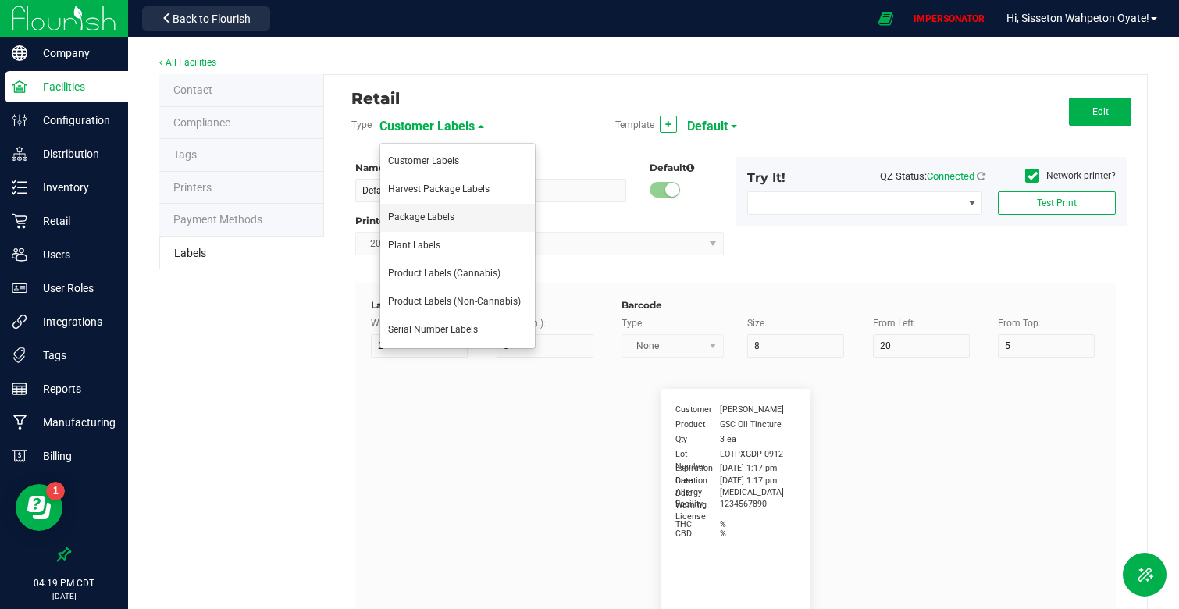
type input "35"
type input "Tree Nuts, Soy, Wheat"
type input "Feel"
type input "25"
type input "10"
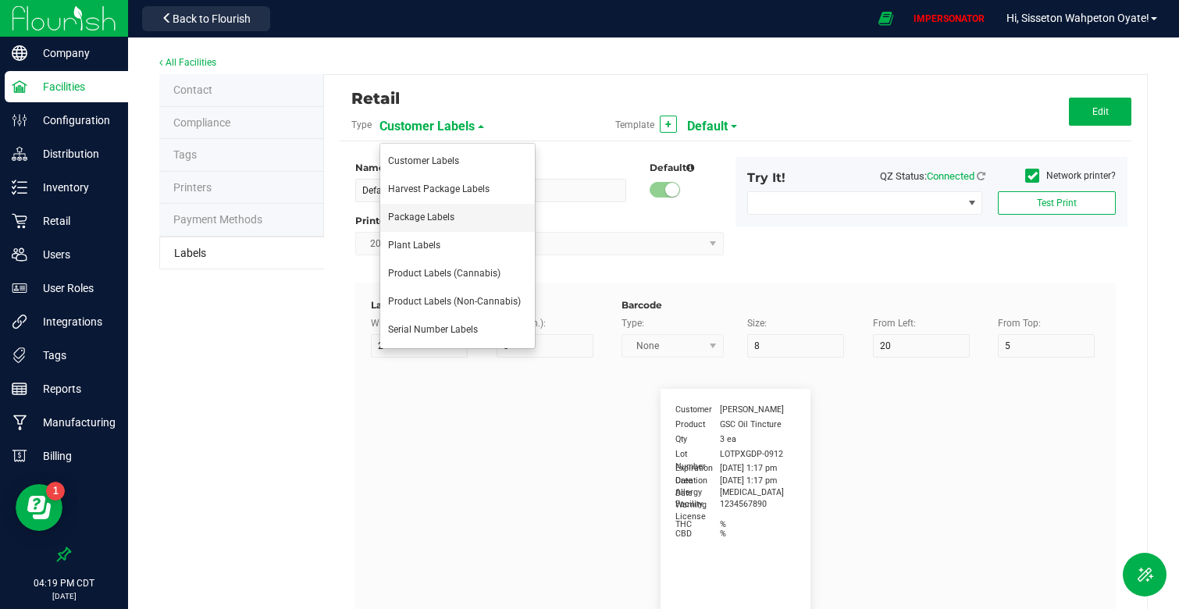
type input "35"
type input "Relaxed"
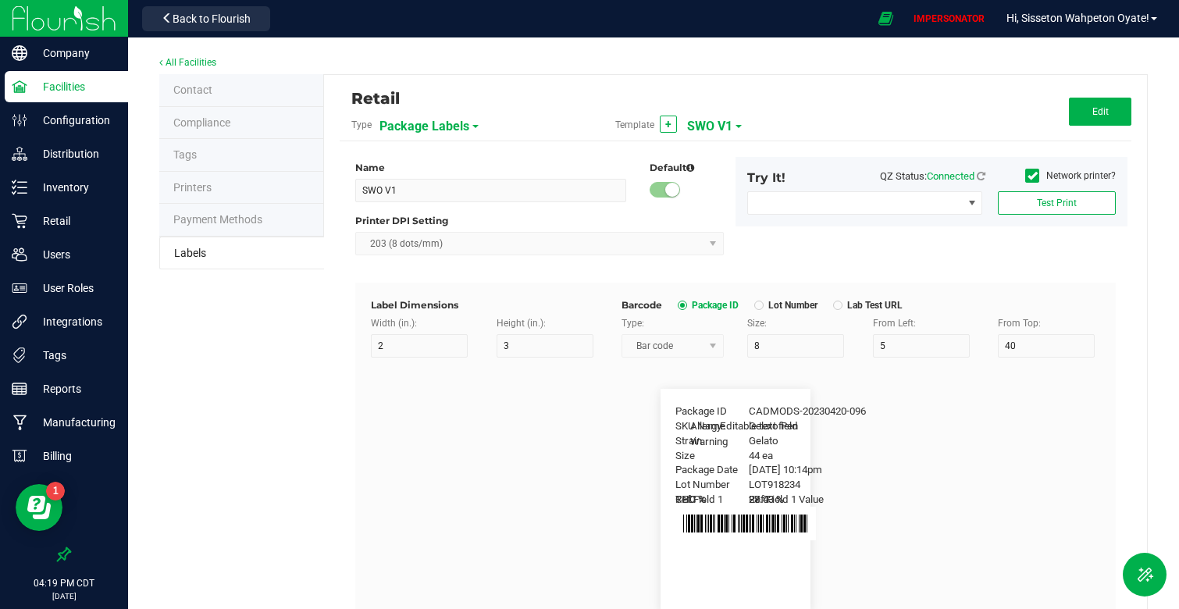
click at [722, 134] on span "SWO V1" at bounding box center [709, 126] width 45 height 27
click at [749, 214] on li "SWO V2" at bounding box center [765, 218] width 155 height 28
type input "SWO V2"
type input "11"
type input "65"
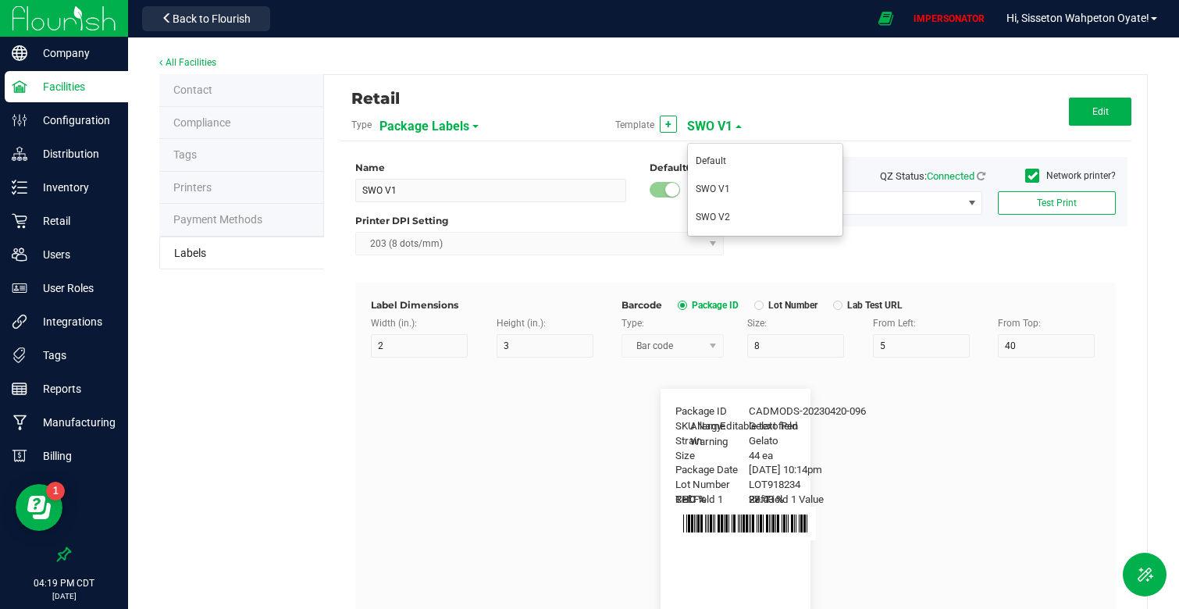
type input "15"
type input "7"
type input "15"
type input "7"
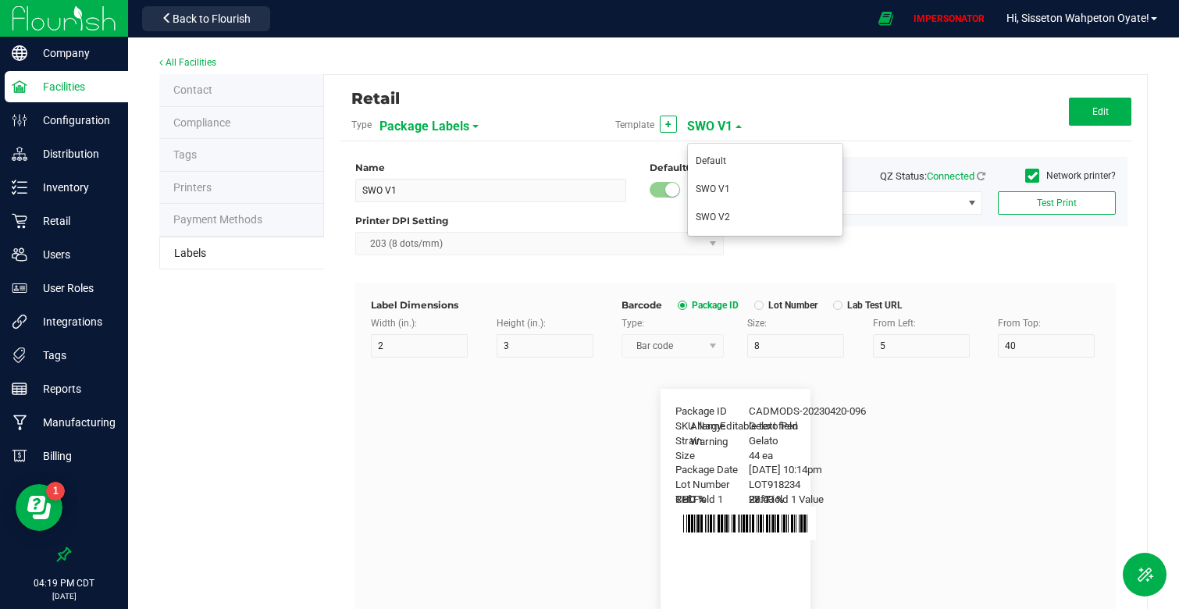
type input "7"
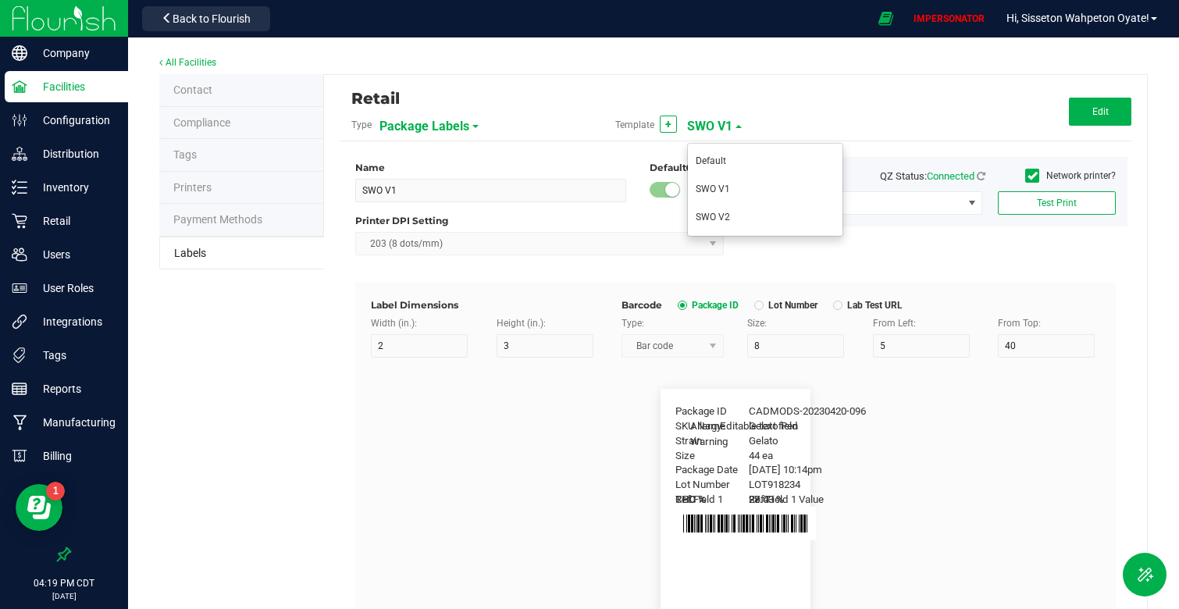
type input "40"
type input "7"
type input "45"
type input "25"
type input "7"
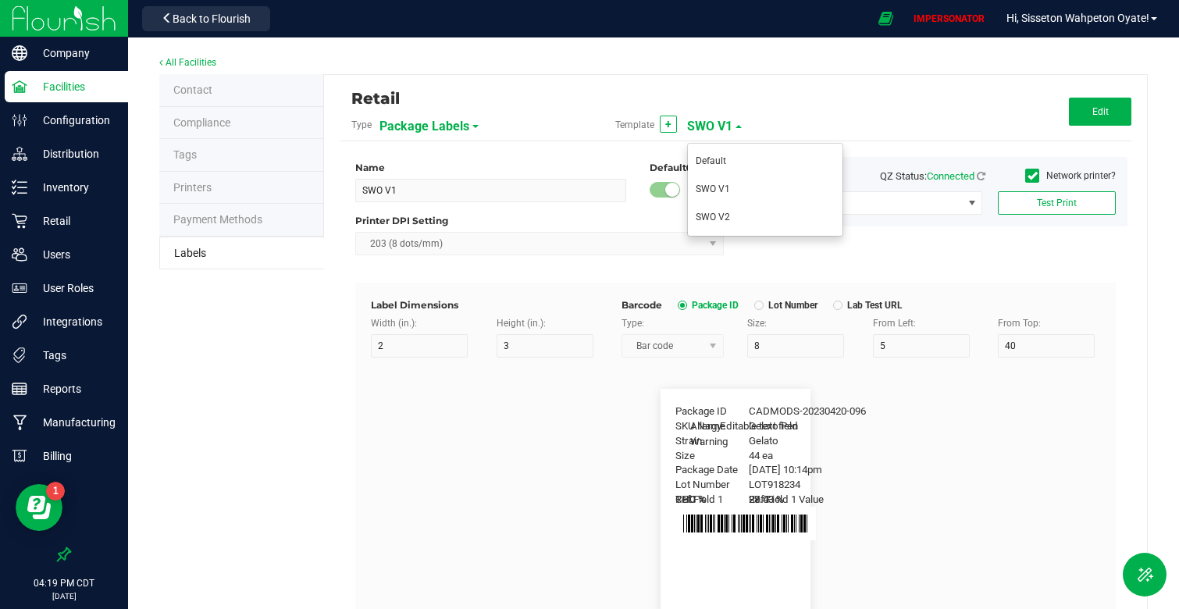
type input "5"
type input "50"
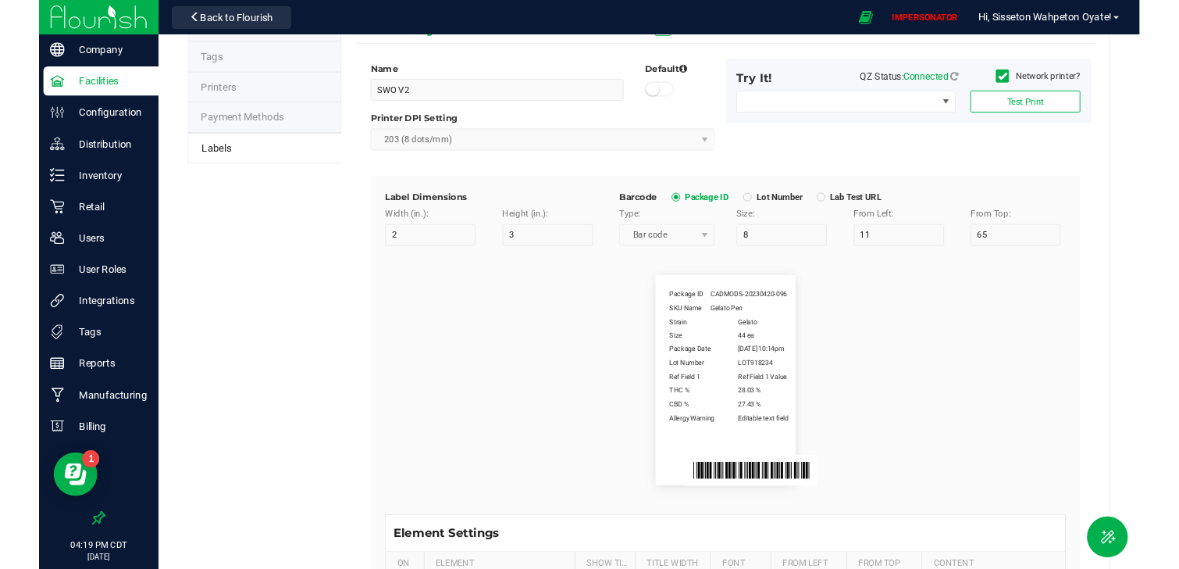
scroll to position [95, 0]
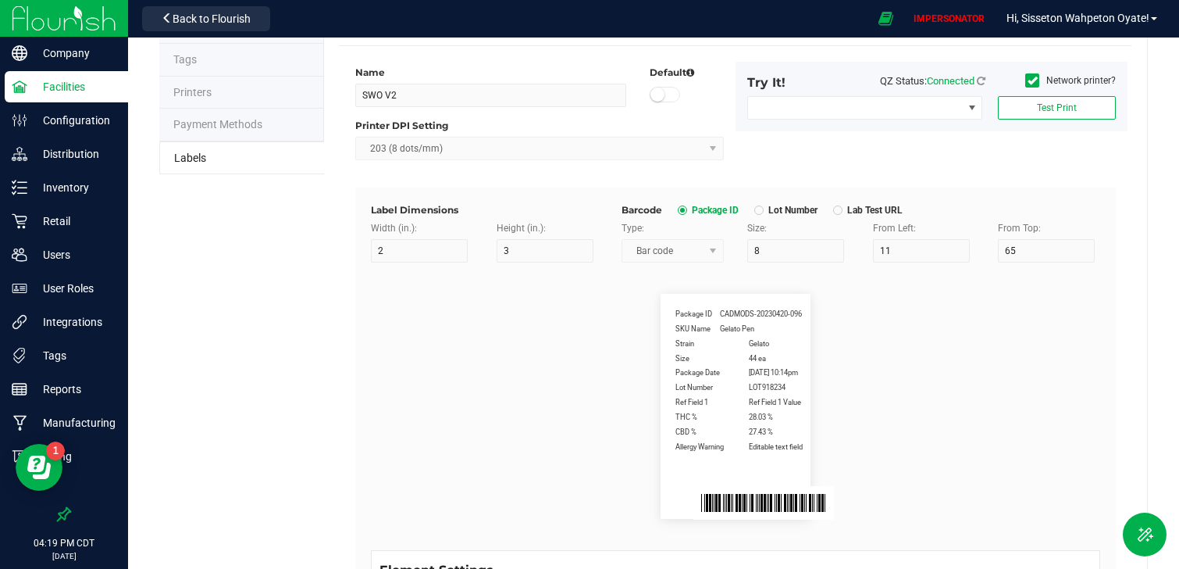
drag, startPoint x: 647, startPoint y: 302, endPoint x: 862, endPoint y: 505, distance: 296.1
click at [862, 505] on flourish-label-viewer "Package ID CADMODS-20230420-096 SKU Name Gelato Pen Strain Gelato Size 44 ea Pa…" at bounding box center [735, 406] width 729 height 225
